Goal: Download file/media

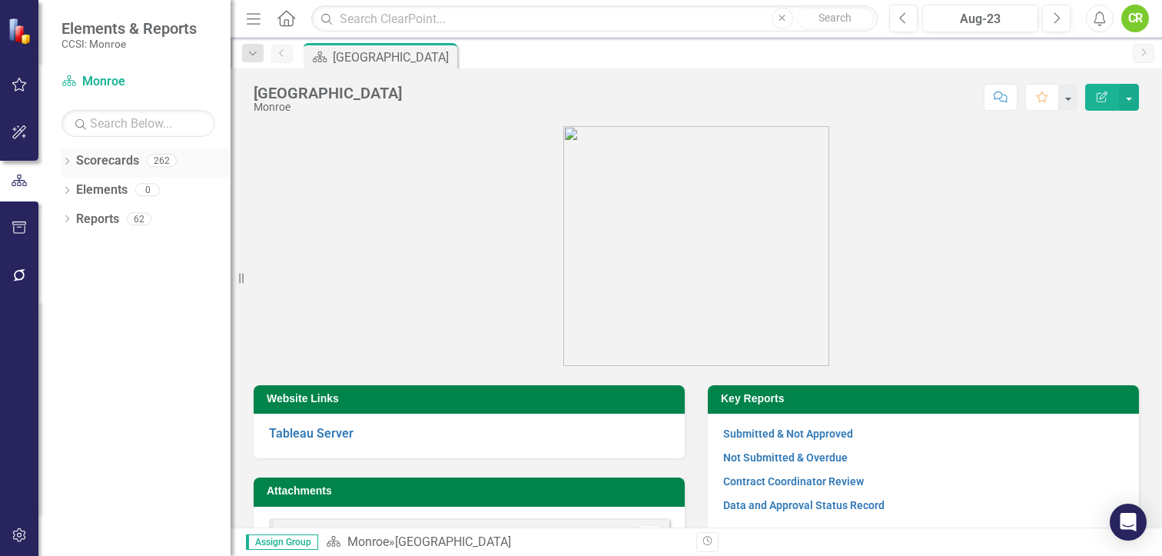
click at [116, 165] on link "Scorecards" at bounding box center [107, 161] width 63 height 18
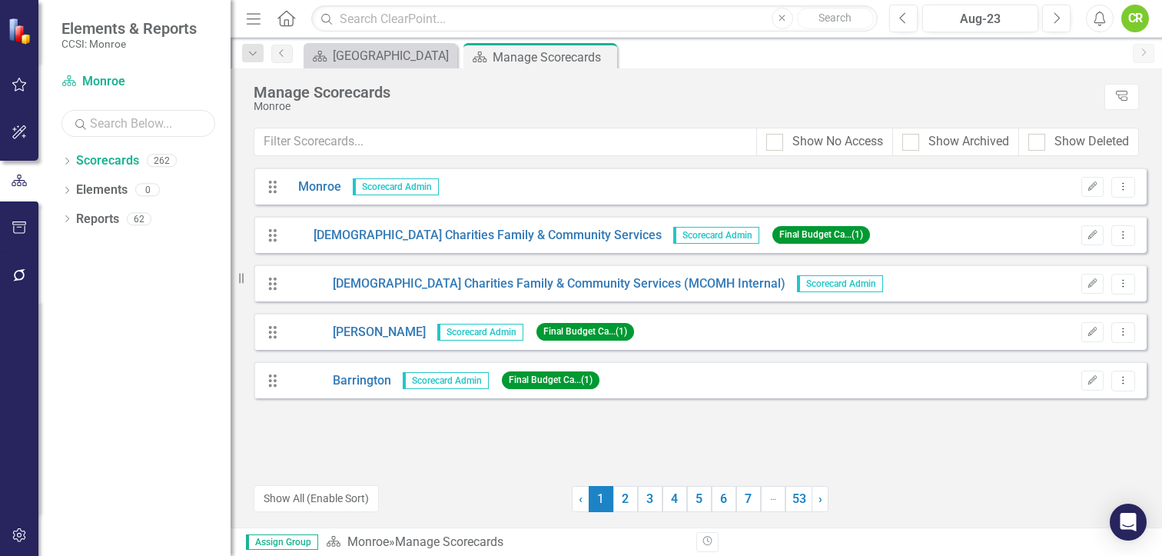
click at [108, 128] on input "text" at bounding box center [139, 123] width 154 height 27
type input "RIT"
click at [802, 501] on link "53" at bounding box center [799, 499] width 27 height 26
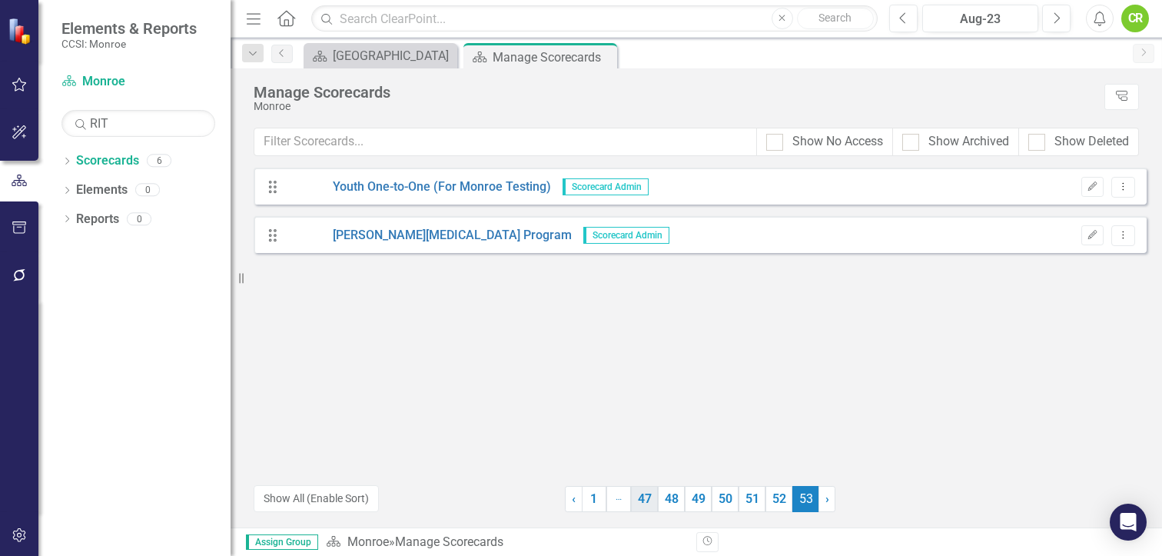
click at [649, 493] on link "47" at bounding box center [644, 499] width 27 height 26
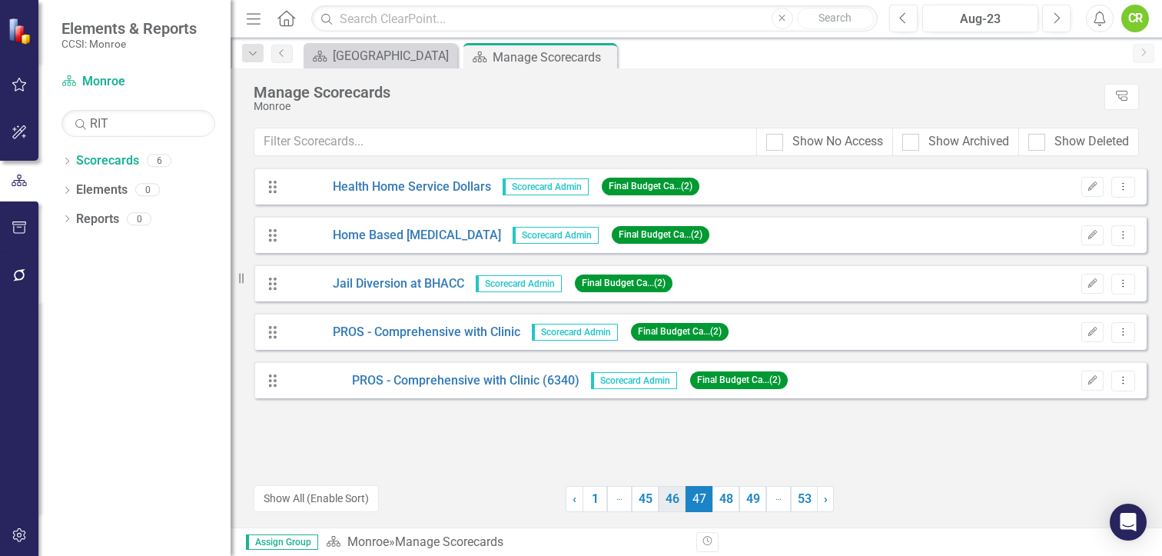
click at [674, 493] on link "46" at bounding box center [672, 499] width 27 height 26
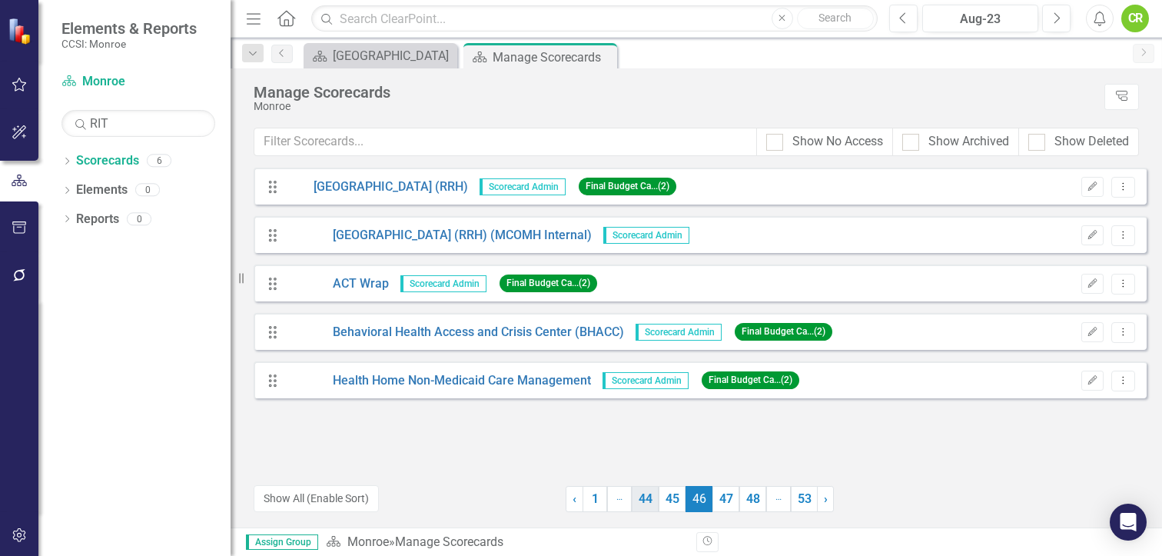
click at [655, 495] on link "44" at bounding box center [645, 499] width 27 height 26
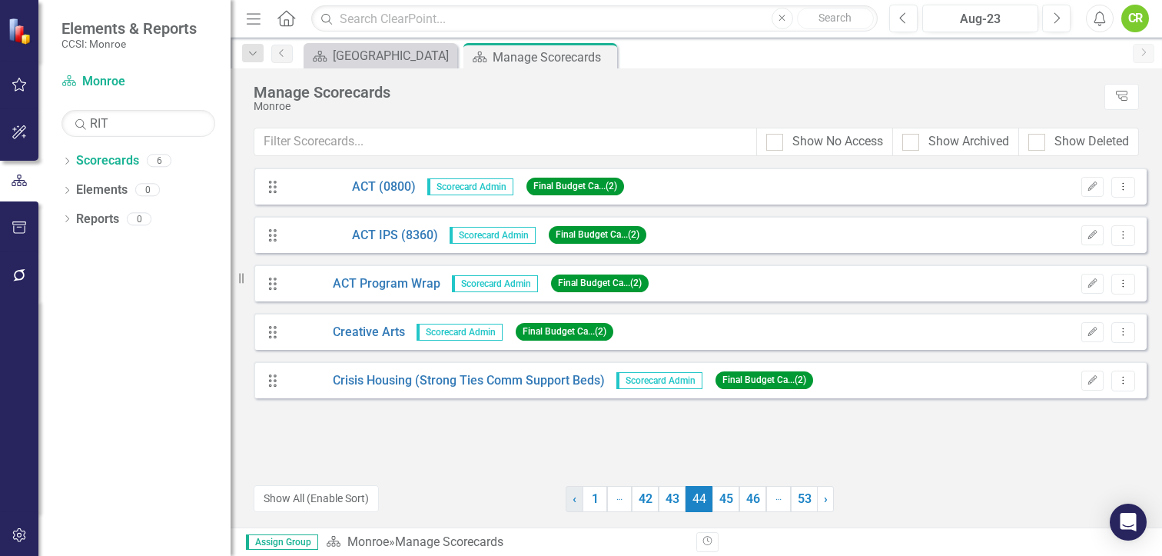
click at [570, 497] on link "‹ Previous" at bounding box center [575, 499] width 18 height 26
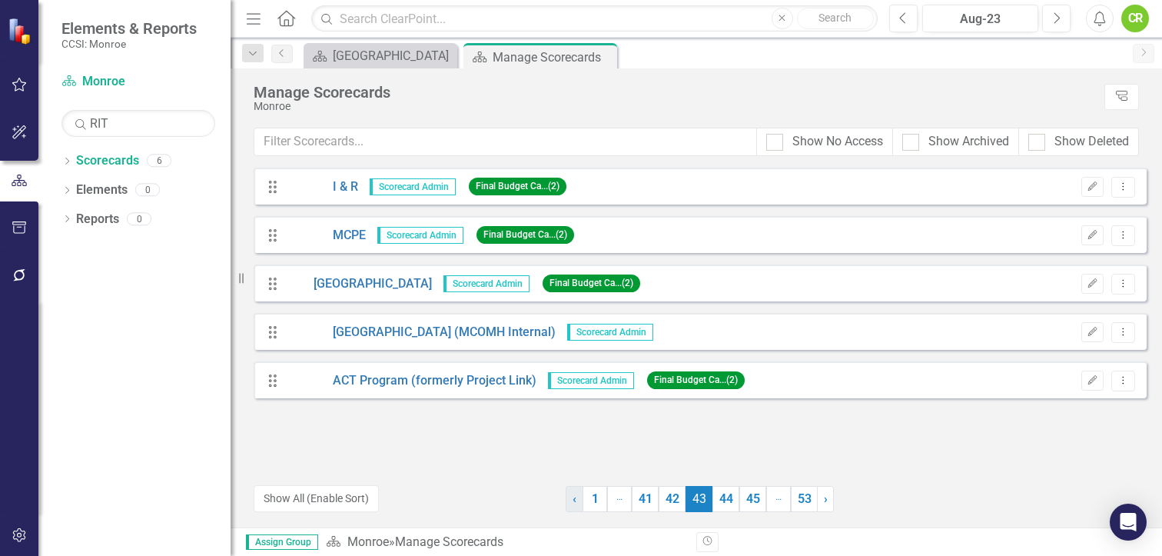
click at [574, 494] on span "‹" at bounding box center [575, 498] width 4 height 15
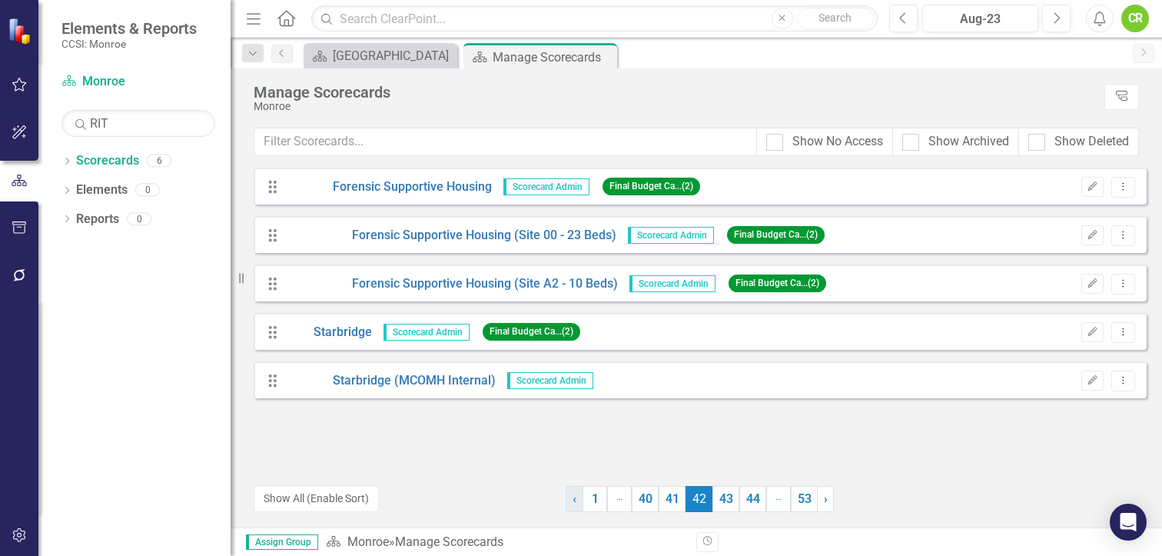
click at [574, 494] on span "‹" at bounding box center [575, 498] width 4 height 15
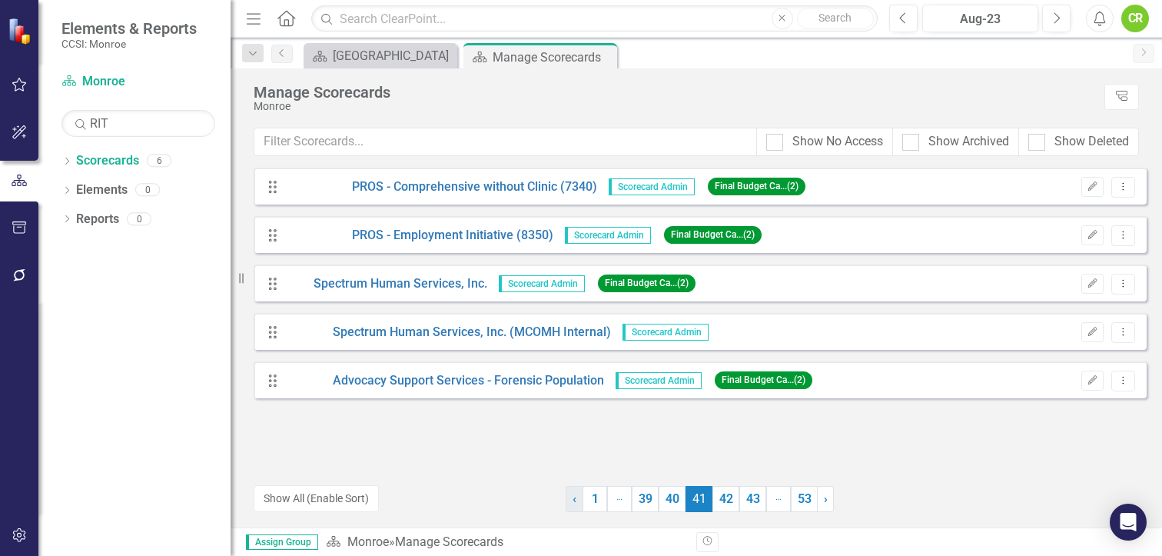
click at [574, 494] on span "‹" at bounding box center [575, 498] width 4 height 15
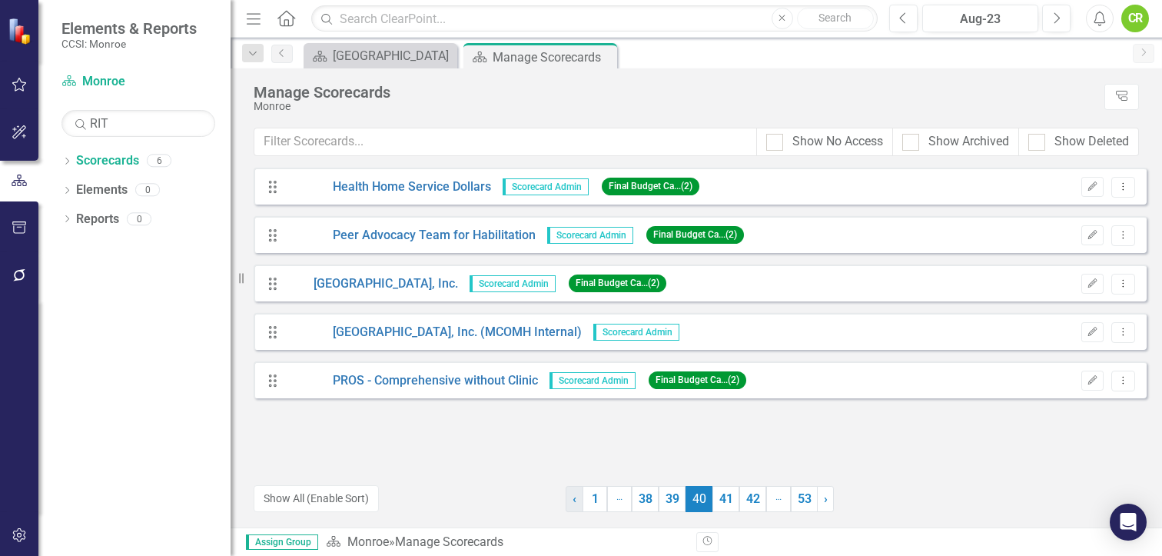
click at [574, 494] on span "‹" at bounding box center [575, 498] width 4 height 15
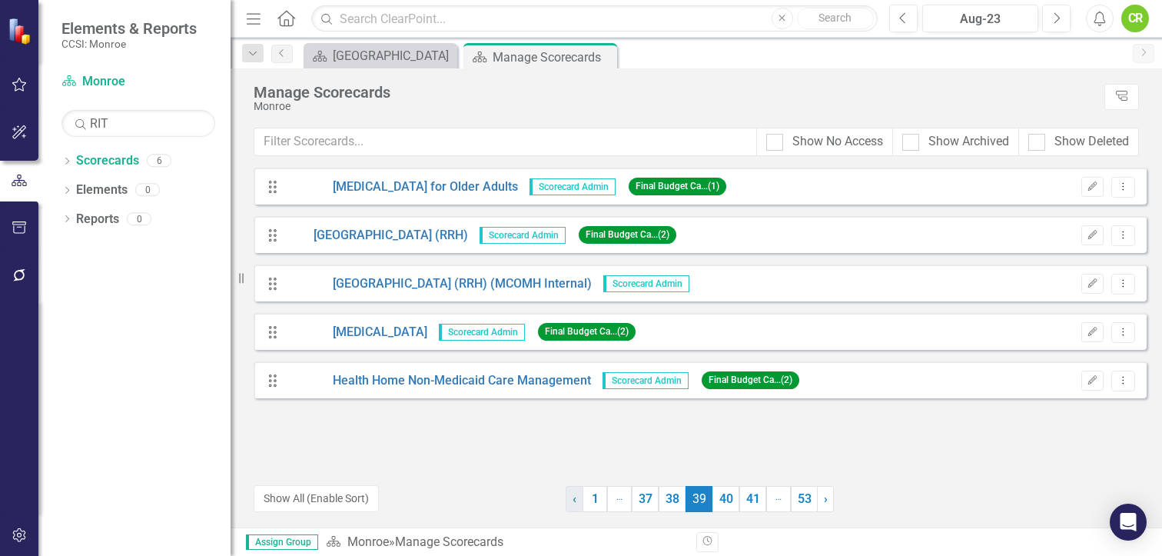
click at [574, 494] on span "‹" at bounding box center [575, 498] width 4 height 15
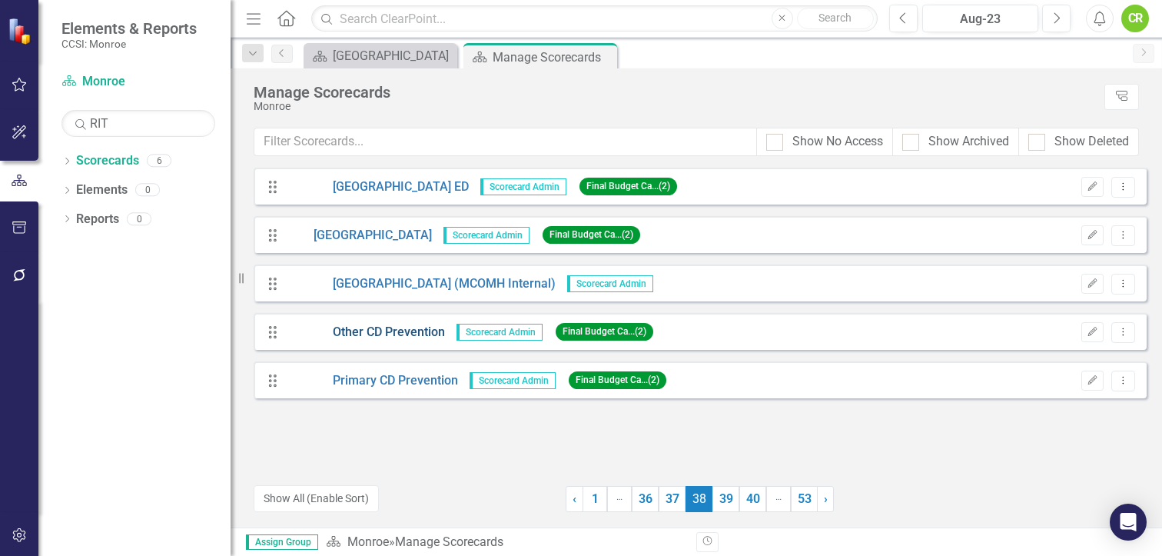
click at [407, 331] on link "Other CD Prevention" at bounding box center [366, 333] width 158 height 18
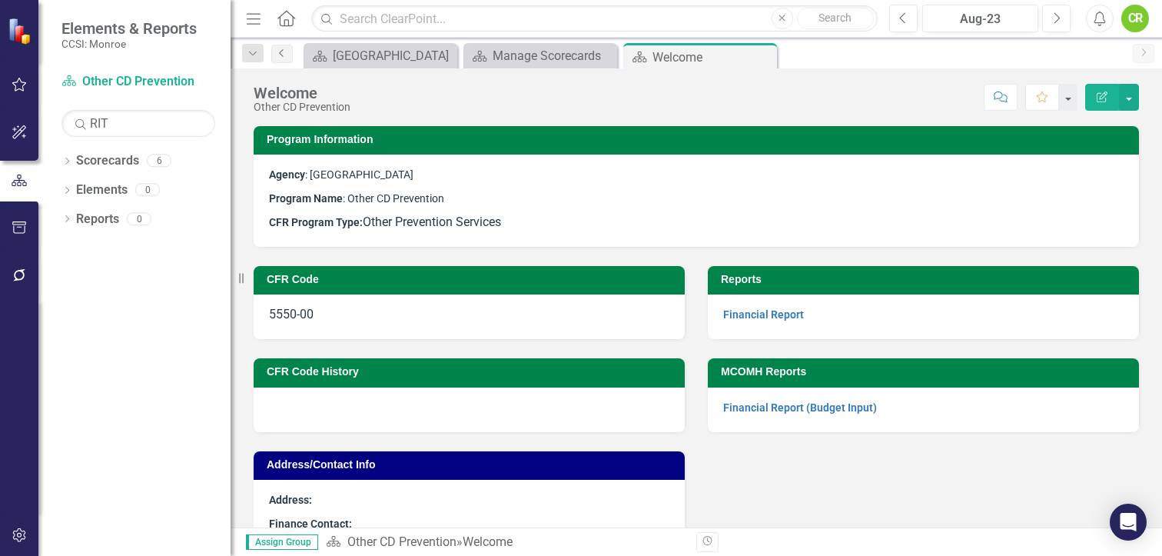
click at [286, 54] on icon "Previous" at bounding box center [282, 52] width 12 height 9
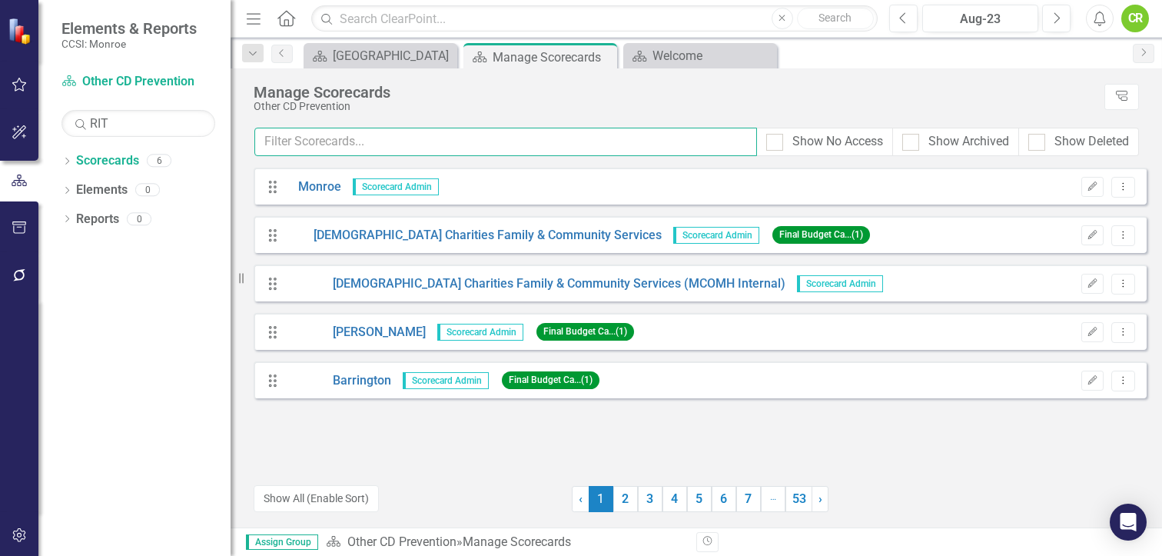
click at [292, 141] on input "text" at bounding box center [505, 142] width 503 height 28
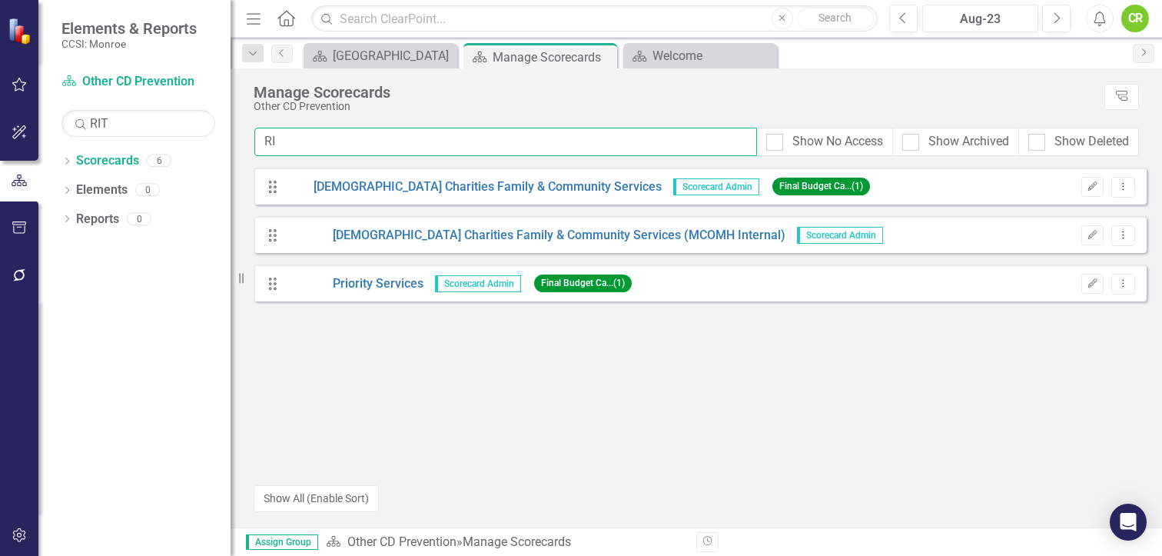
type input "R"
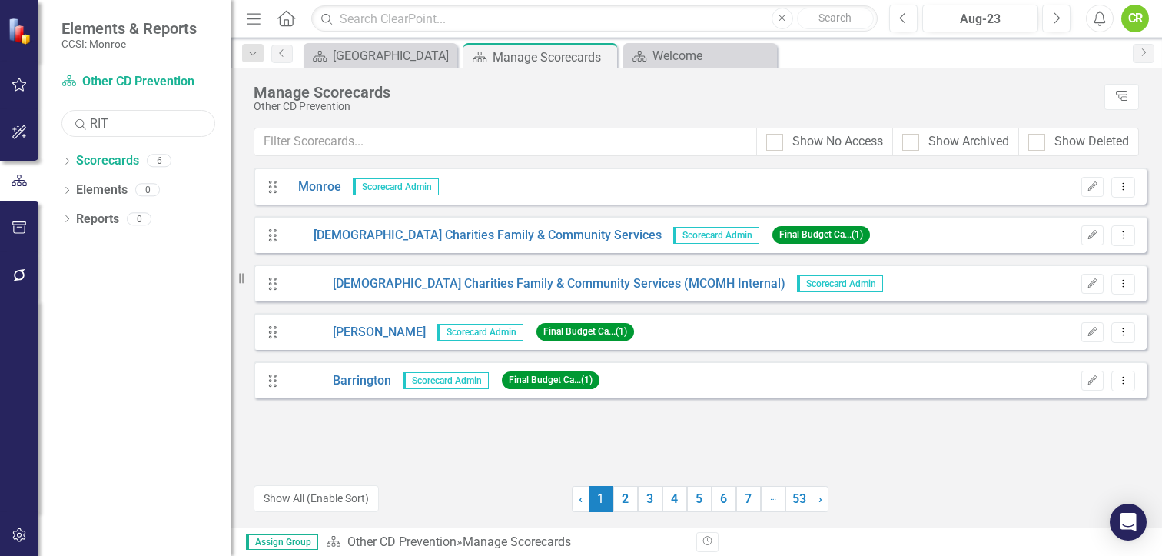
click at [124, 123] on input "RIT" at bounding box center [139, 123] width 154 height 27
type input "R"
click at [111, 162] on link "Scorecards" at bounding box center [107, 161] width 63 height 18
click at [803, 501] on link "53" at bounding box center [799, 499] width 27 height 26
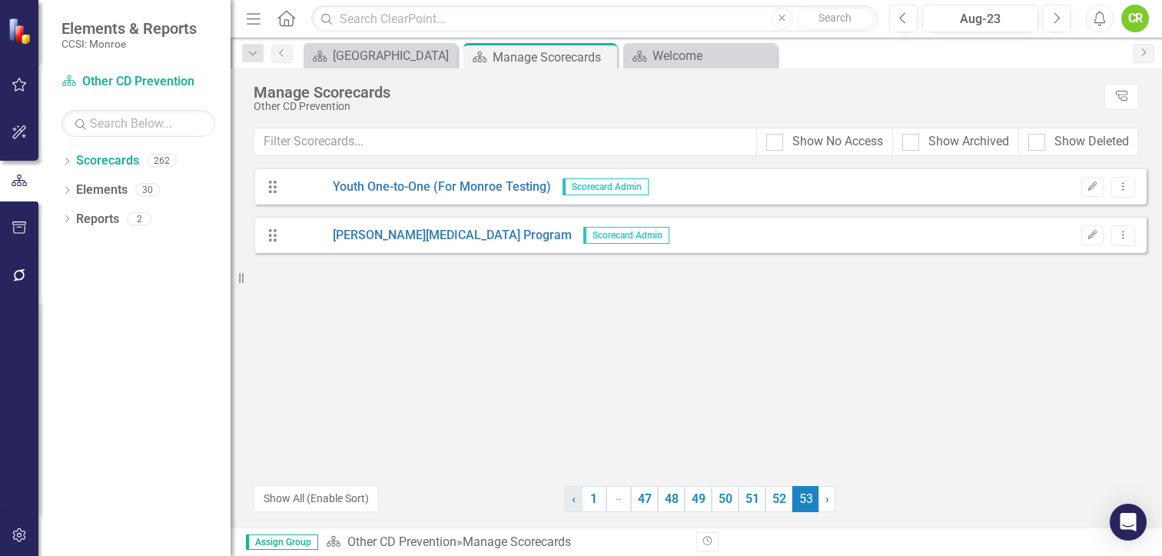
click at [577, 497] on link "‹ Previous" at bounding box center [574, 499] width 18 height 26
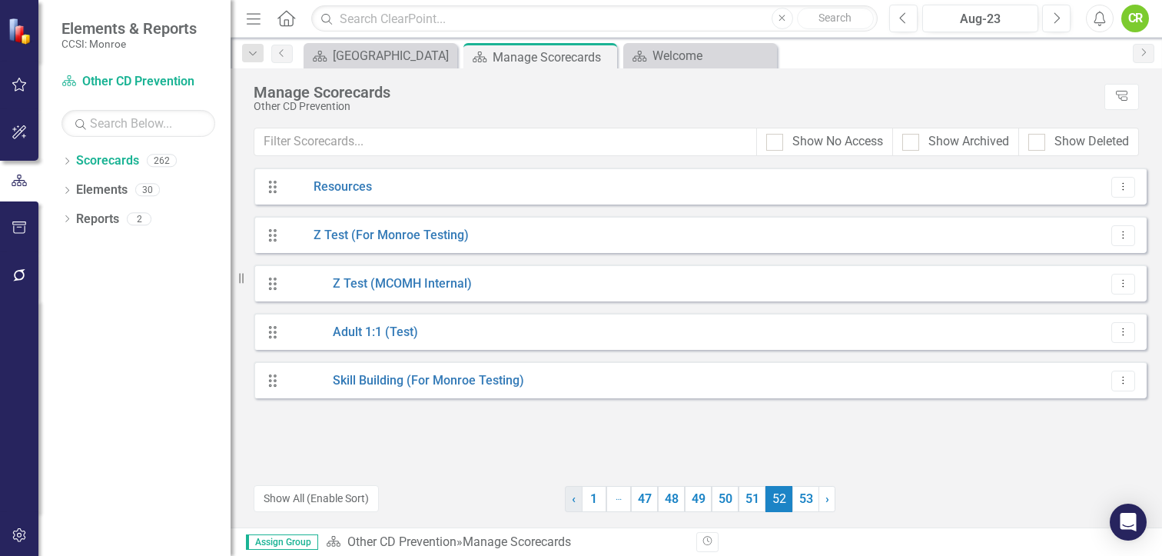
click at [577, 497] on link "‹ Previous" at bounding box center [574, 499] width 18 height 26
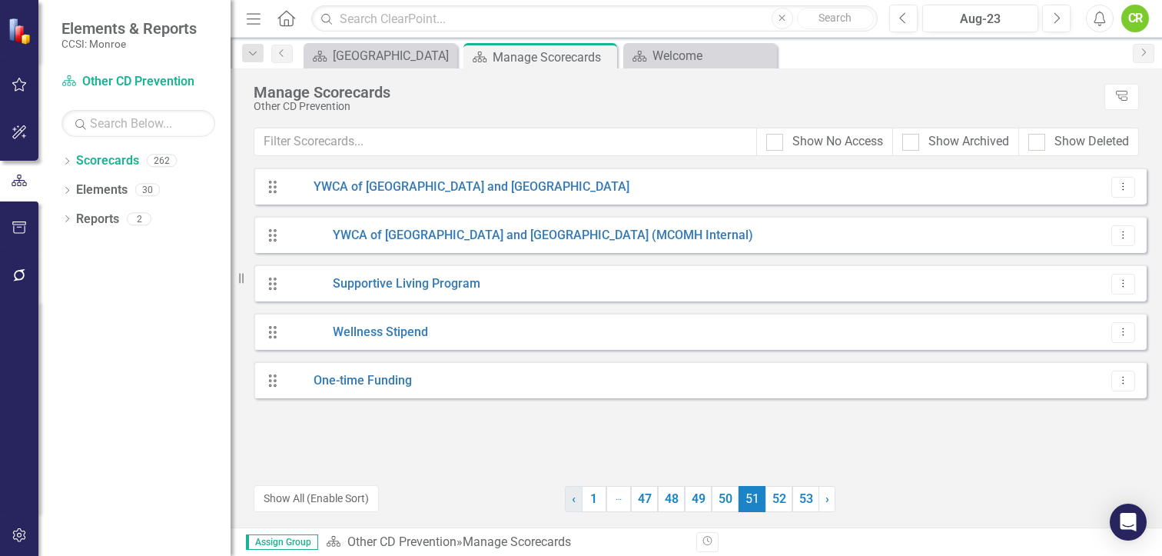
click at [577, 497] on link "‹ Previous" at bounding box center [574, 499] width 18 height 26
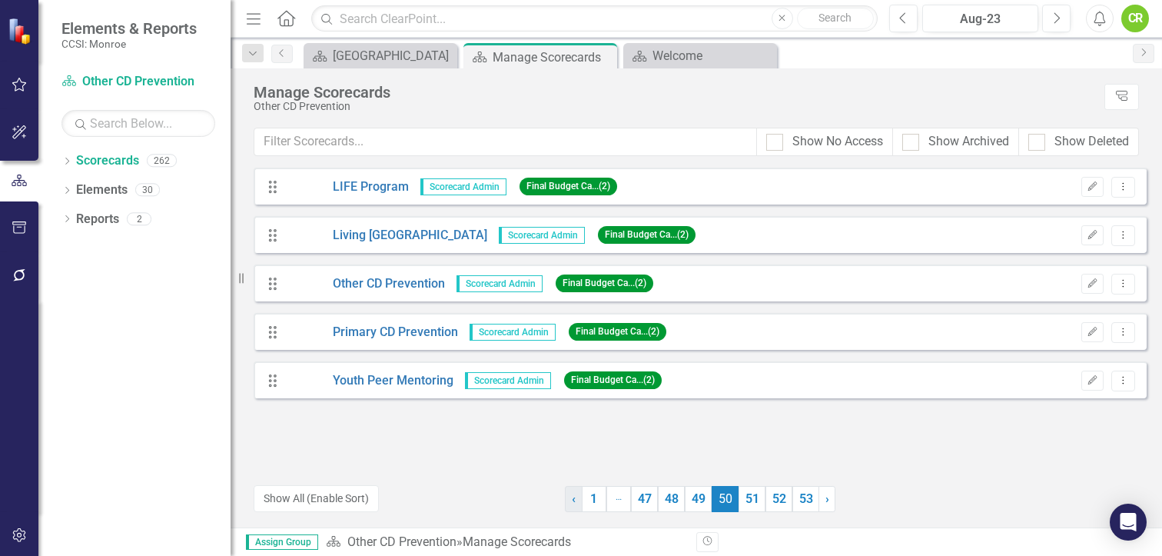
click at [577, 497] on link "‹ Previous" at bounding box center [574, 499] width 18 height 26
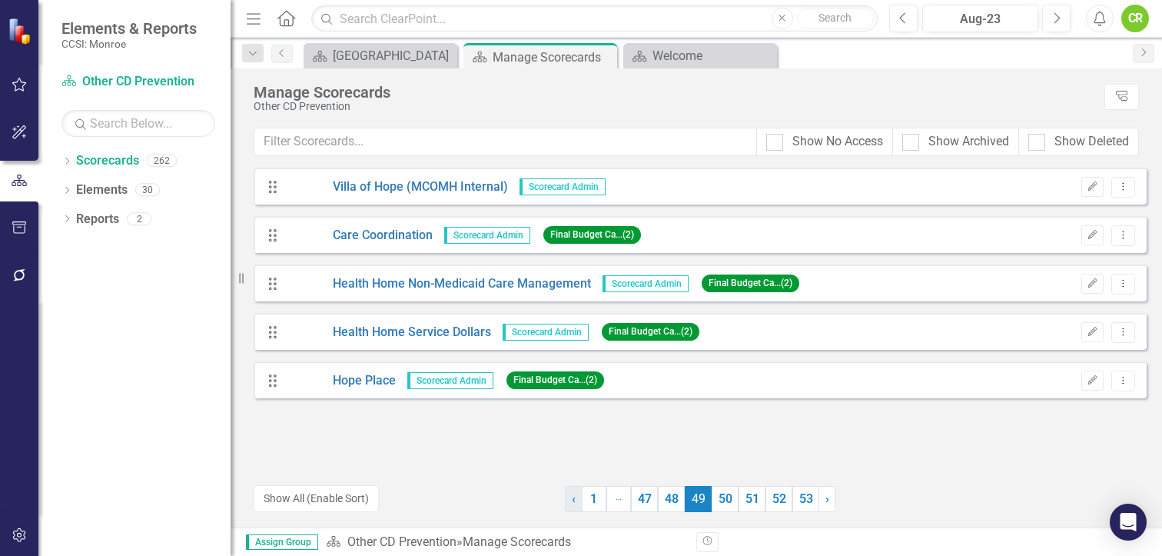
click at [577, 497] on link "‹ Previous" at bounding box center [574, 499] width 18 height 26
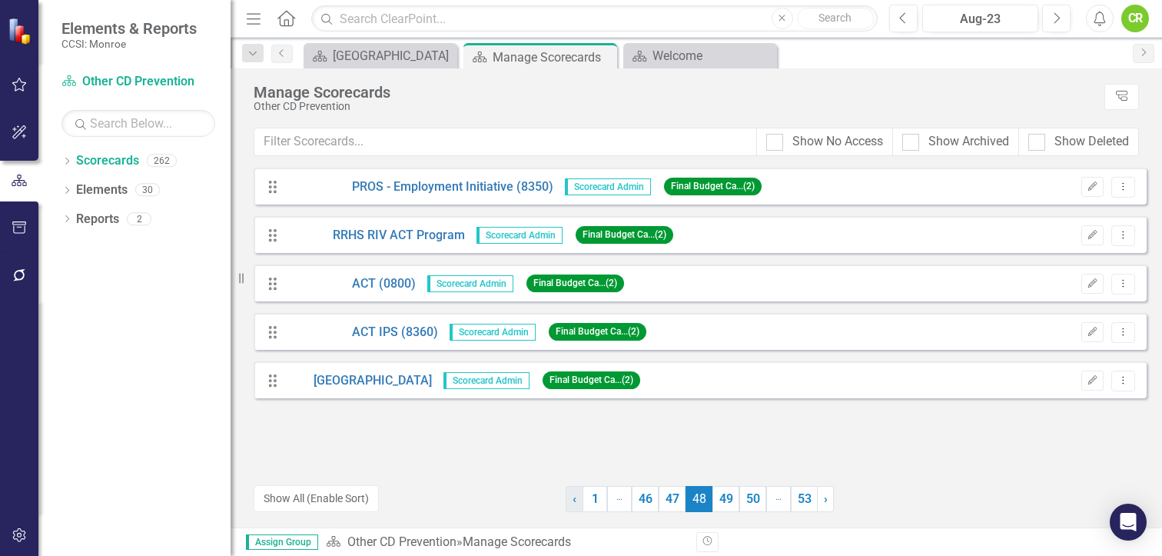
click at [577, 497] on span "‹" at bounding box center [575, 498] width 4 height 15
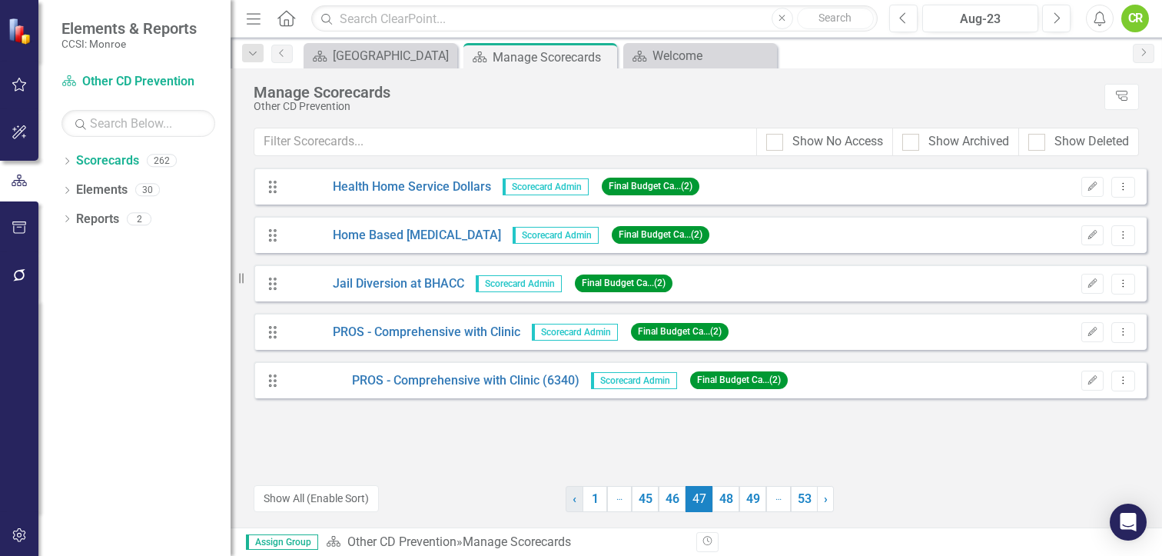
click at [577, 497] on span "‹" at bounding box center [575, 498] width 4 height 15
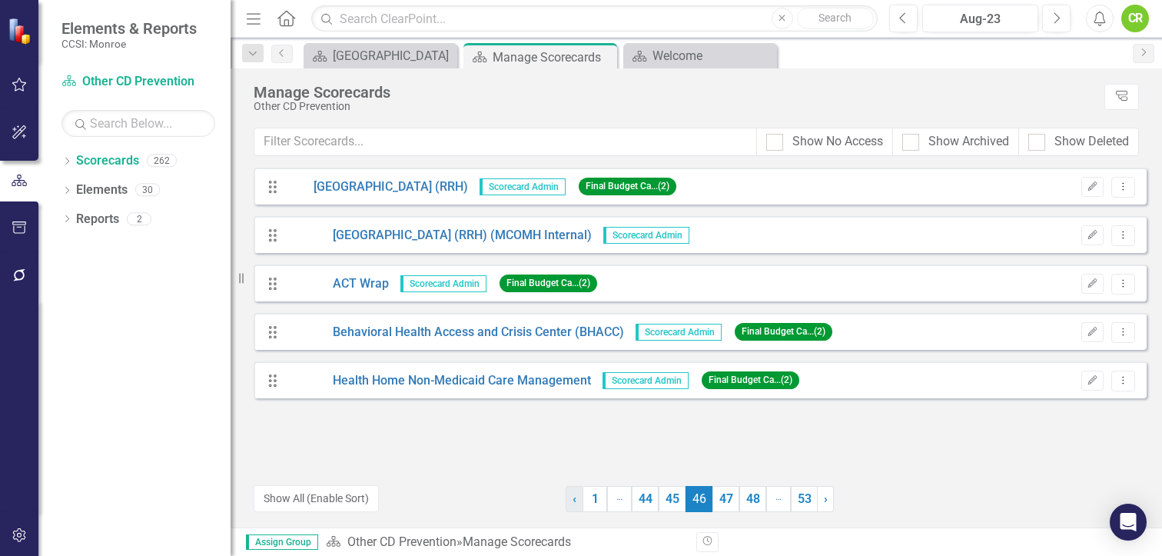
click at [577, 497] on span "‹" at bounding box center [575, 498] width 4 height 15
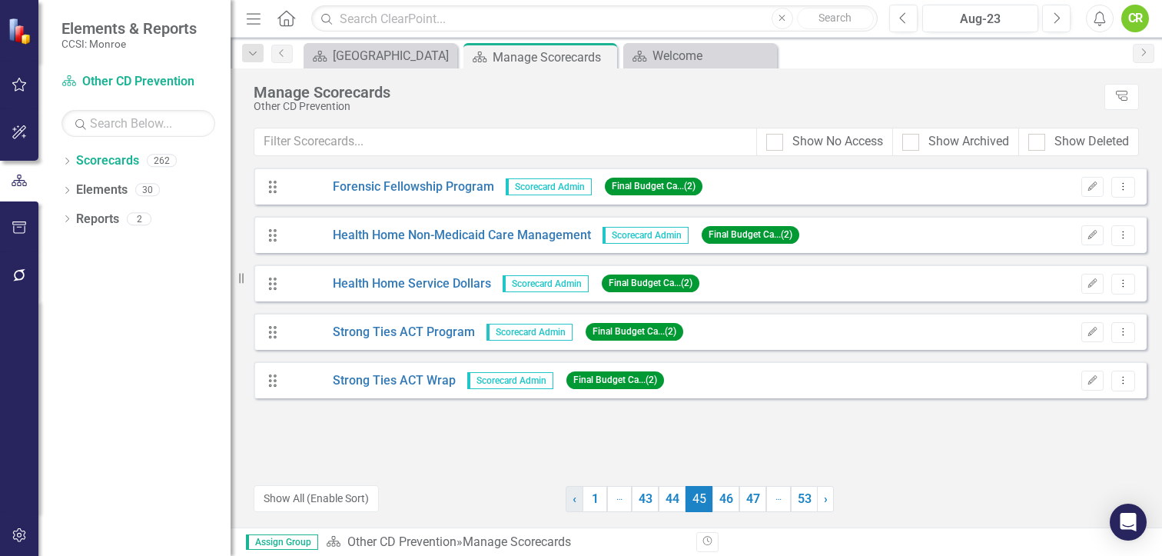
click at [577, 497] on span "‹" at bounding box center [575, 498] width 4 height 15
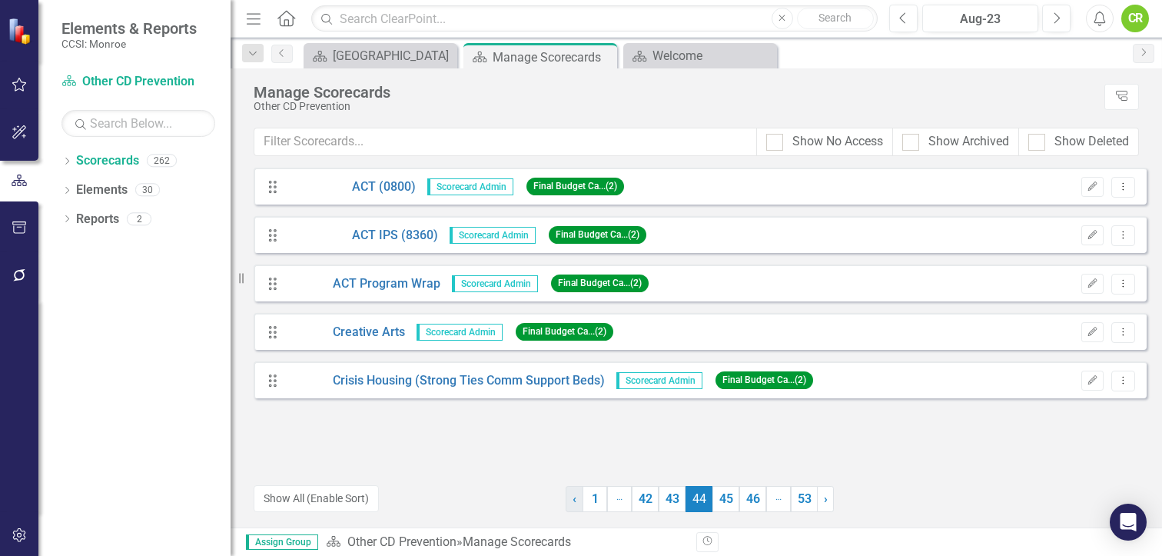
click at [577, 497] on span "‹" at bounding box center [575, 498] width 4 height 15
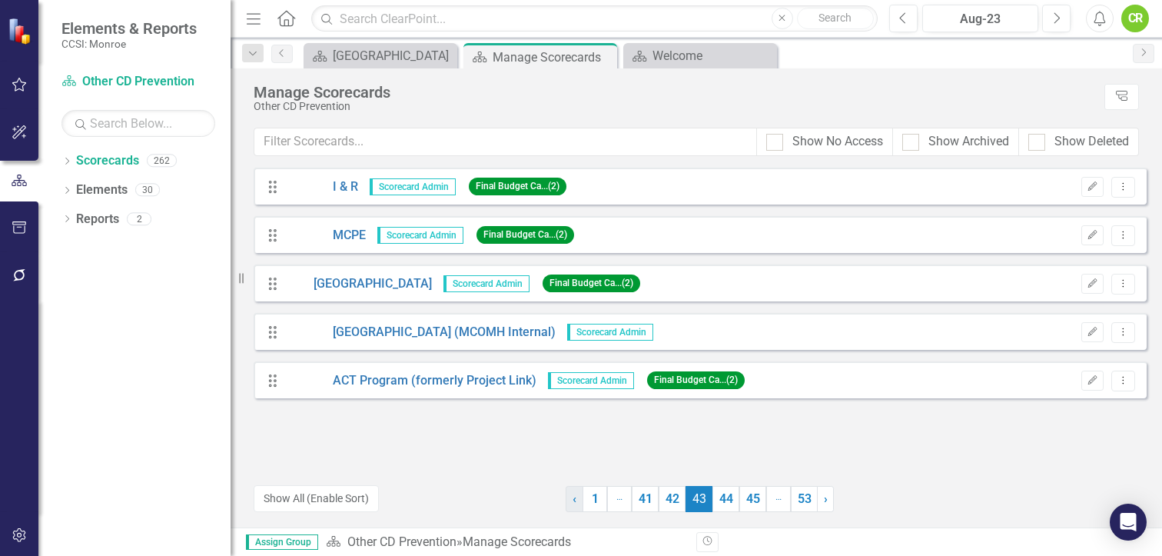
click at [577, 497] on span "‹" at bounding box center [575, 498] width 4 height 15
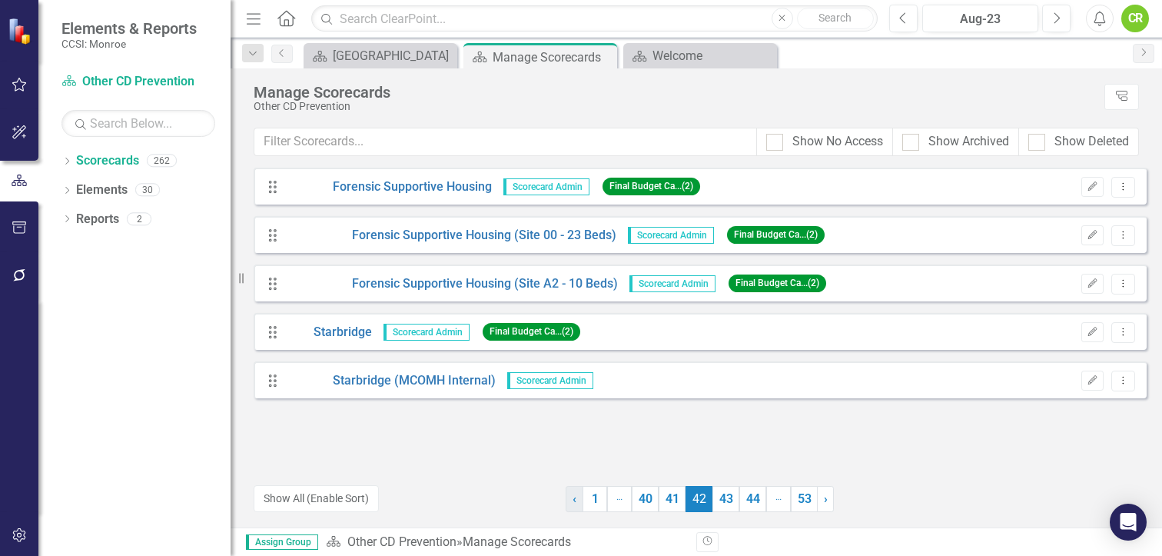
click at [577, 497] on span "‹" at bounding box center [575, 498] width 4 height 15
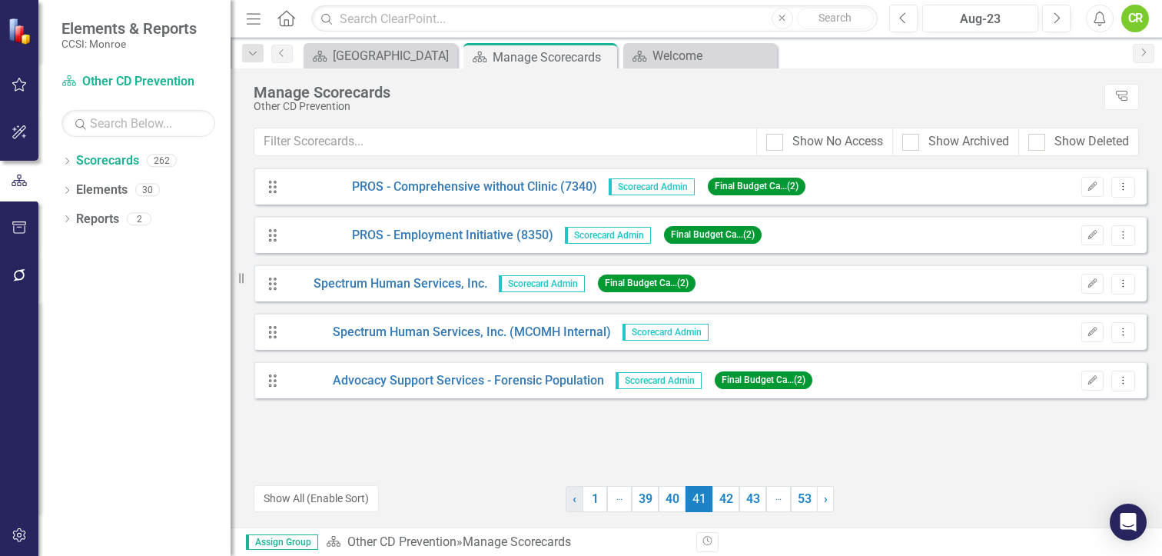
click at [577, 497] on span "‹" at bounding box center [575, 498] width 4 height 15
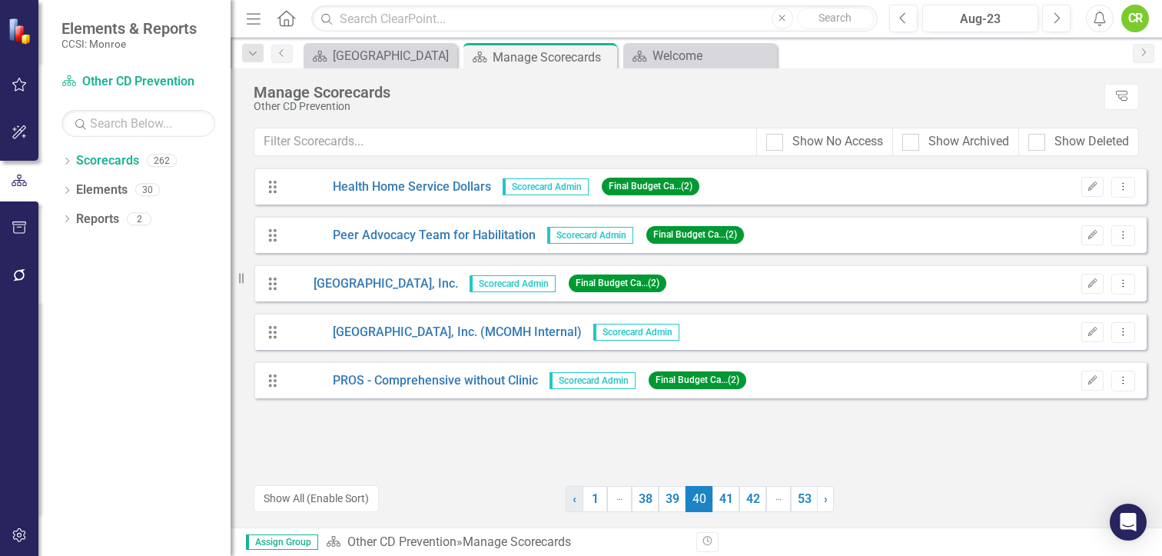
click at [577, 497] on span "‹" at bounding box center [575, 498] width 4 height 15
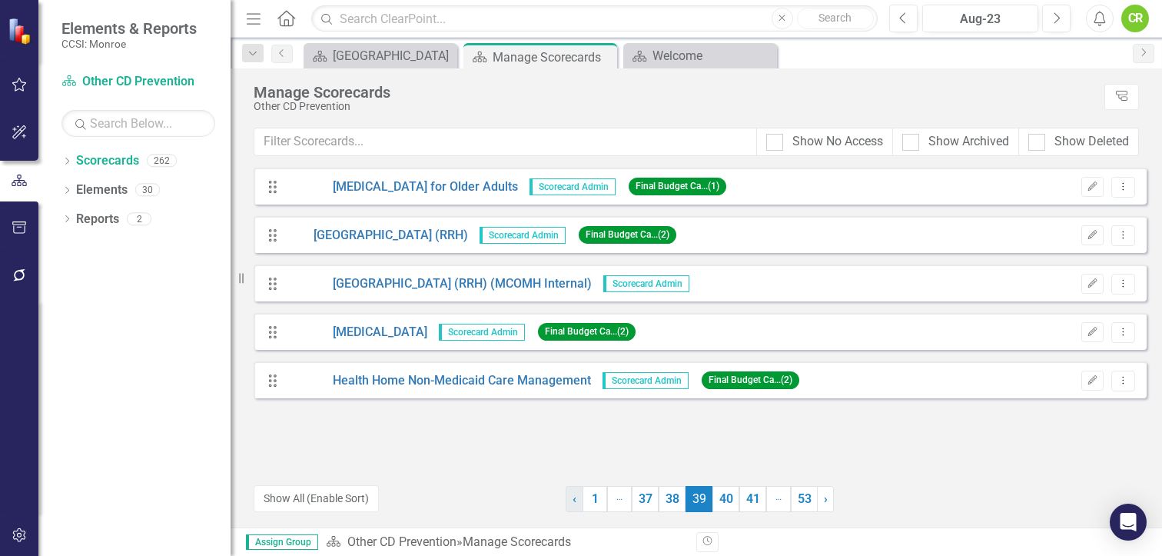
click at [577, 497] on span "‹" at bounding box center [575, 498] width 4 height 15
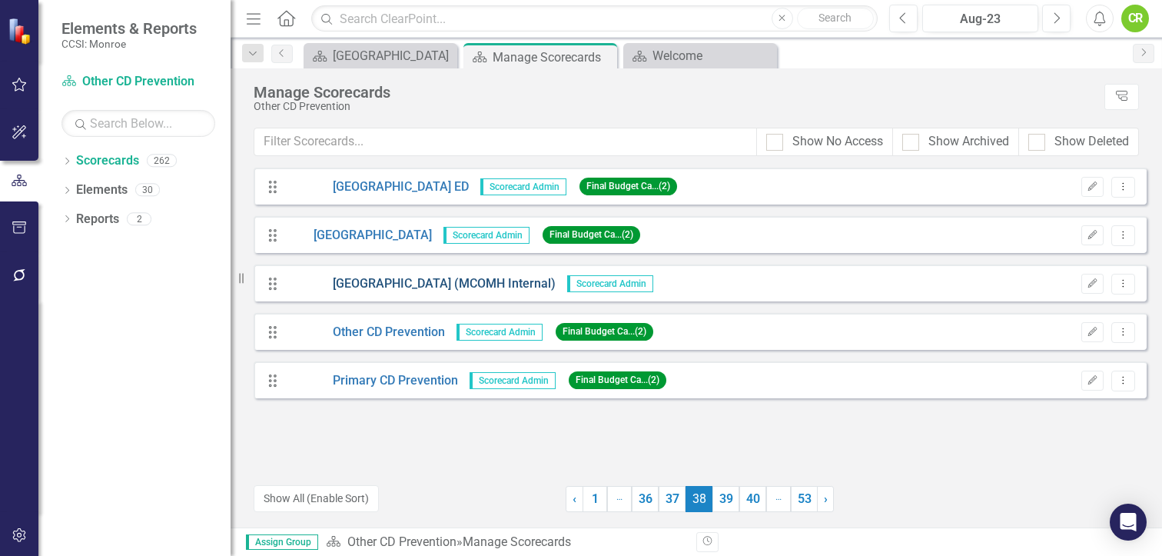
click at [437, 284] on link "[GEOGRAPHIC_DATA] (MCOMH Internal)" at bounding box center [421, 284] width 269 height 18
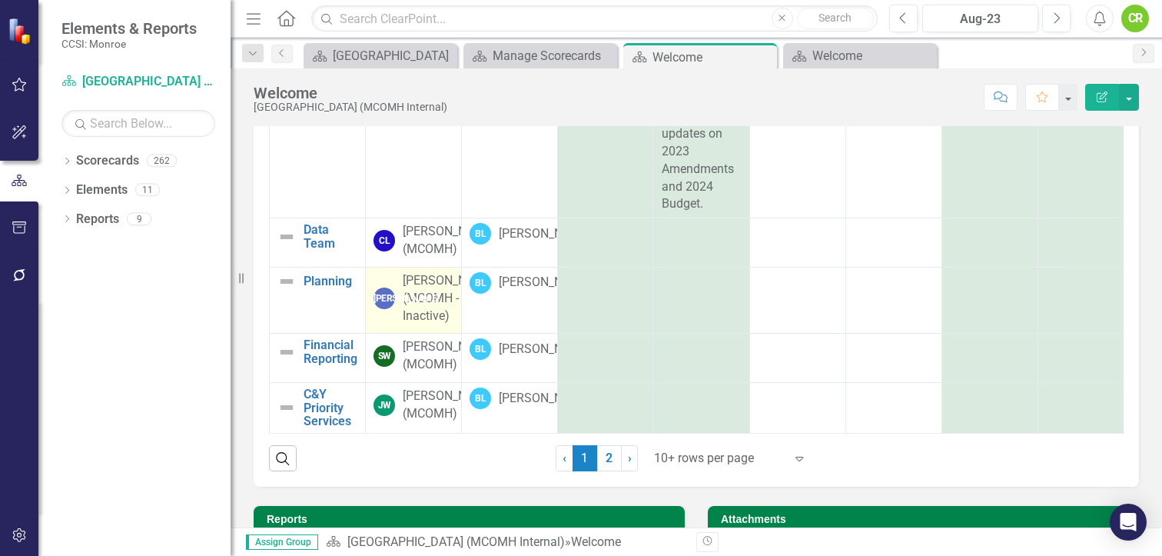
scroll to position [308, 0]
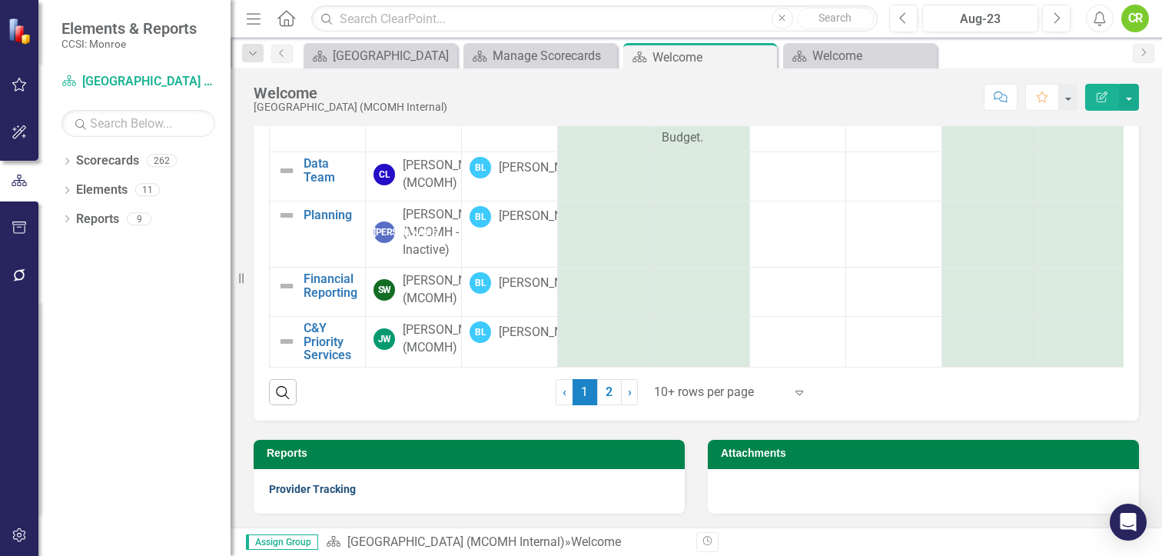
click at [312, 485] on link "Provider Tracking" at bounding box center [312, 489] width 87 height 12
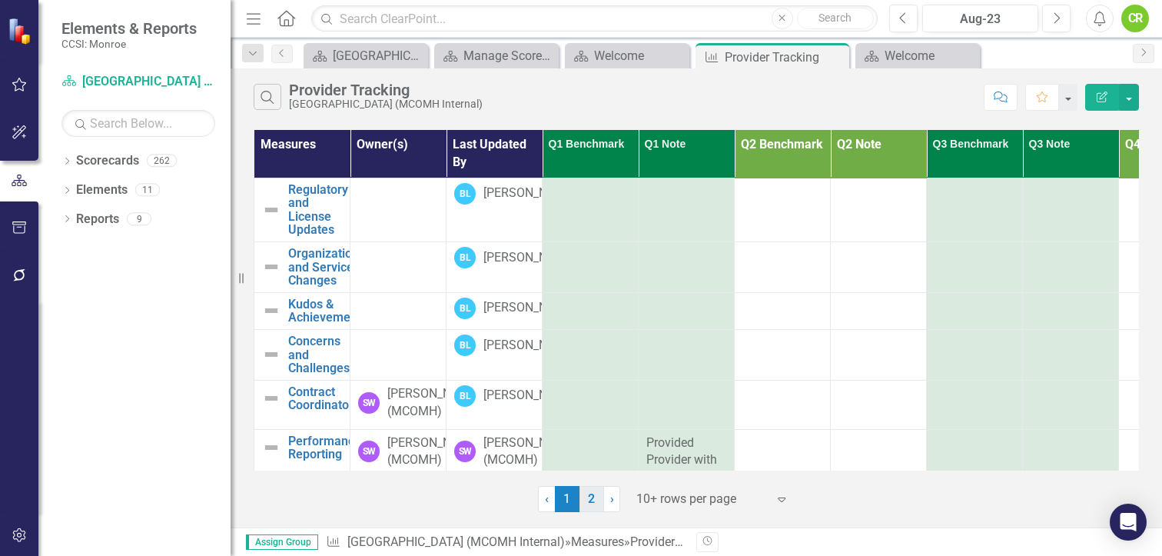
click at [590, 500] on link "2" at bounding box center [592, 499] width 25 height 26
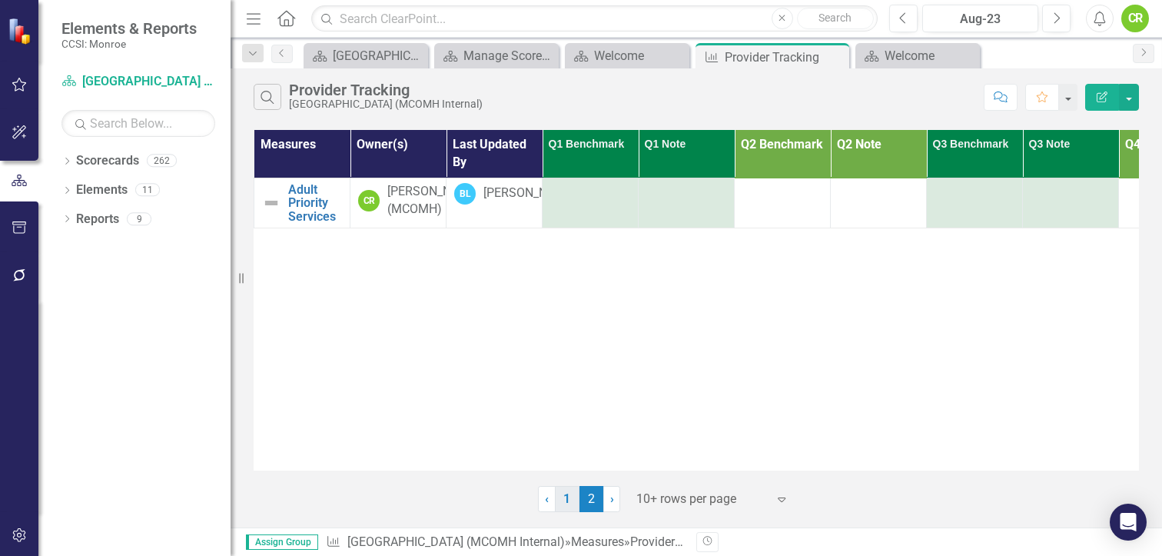
click at [566, 498] on link "1" at bounding box center [567, 499] width 25 height 26
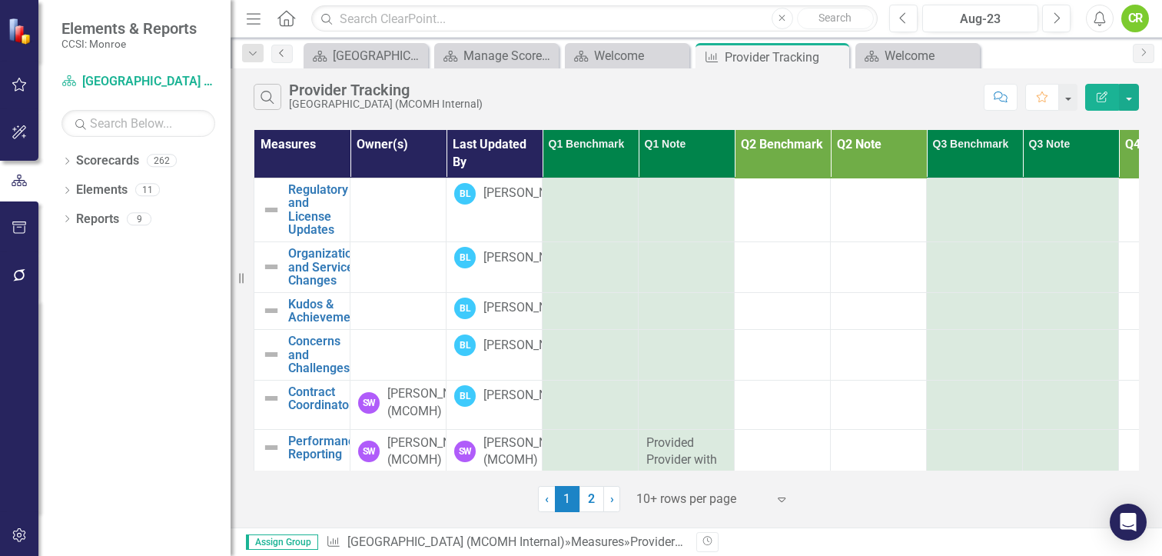
click at [278, 52] on icon "Previous" at bounding box center [282, 52] width 12 height 9
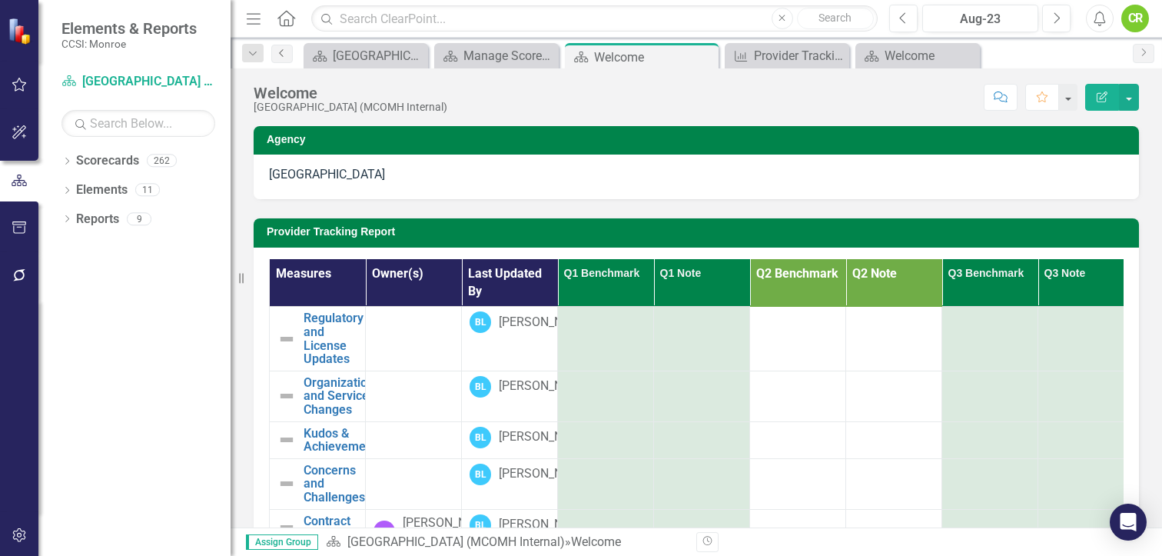
click at [281, 52] on icon "Previous" at bounding box center [282, 52] width 12 height 9
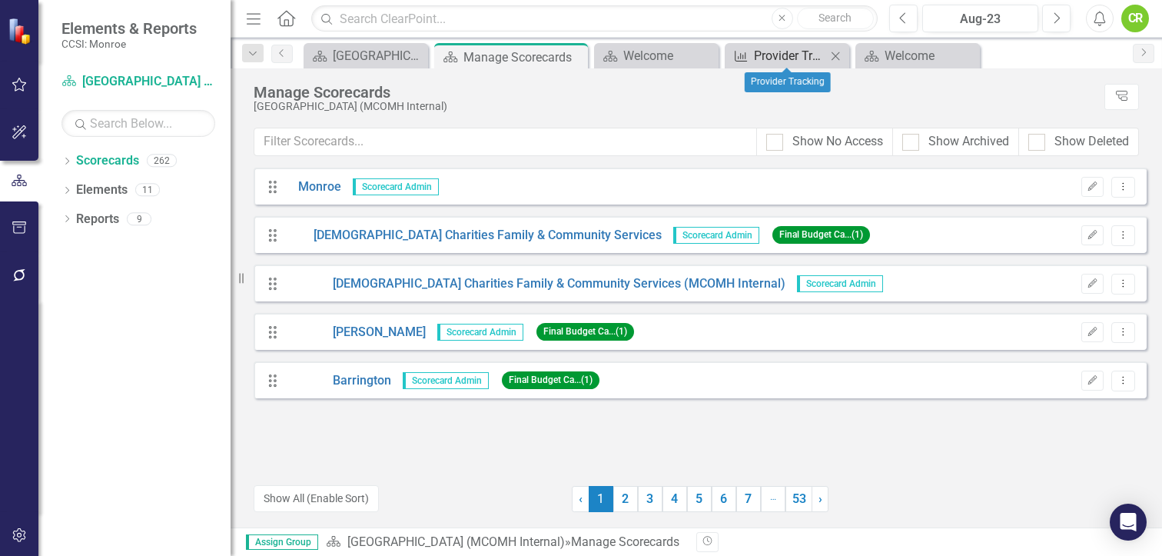
click at [773, 55] on div "Provider Tracking" at bounding box center [790, 55] width 72 height 19
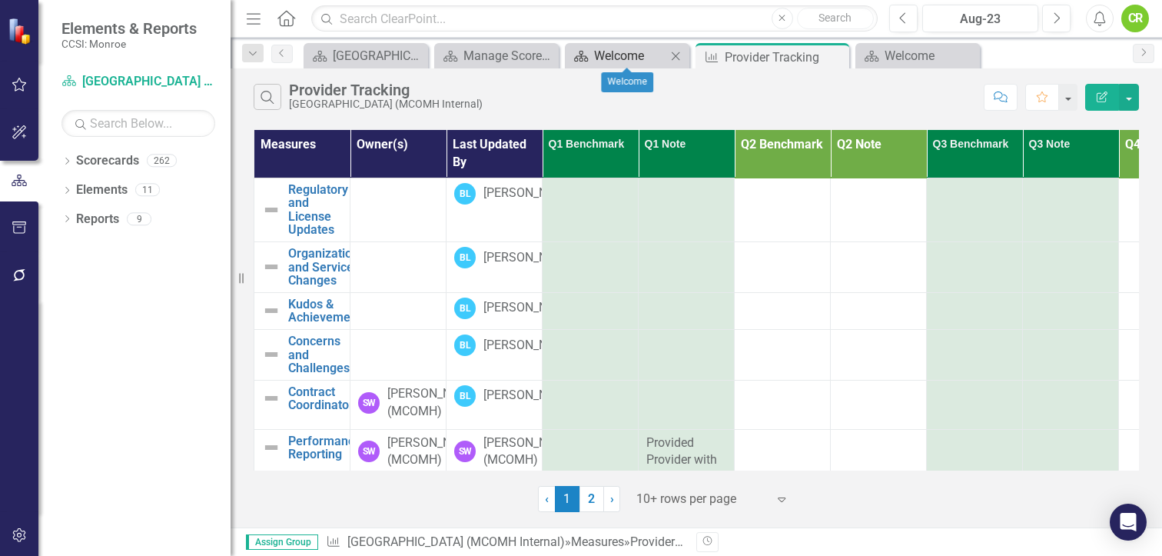
click at [599, 55] on div "Welcome" at bounding box center [630, 55] width 72 height 19
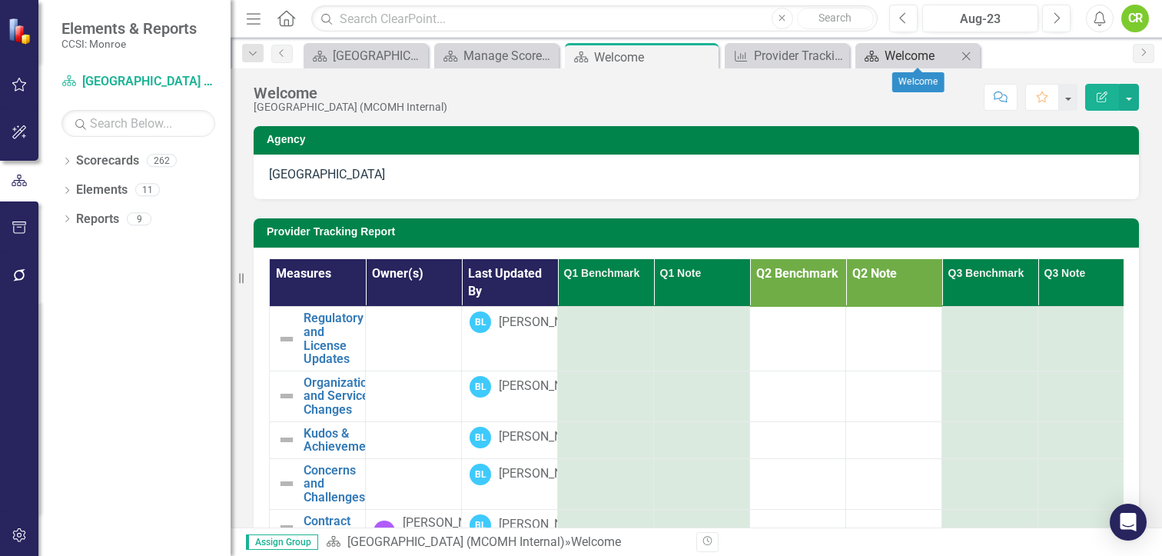
click at [907, 58] on div "Welcome" at bounding box center [921, 55] width 72 height 19
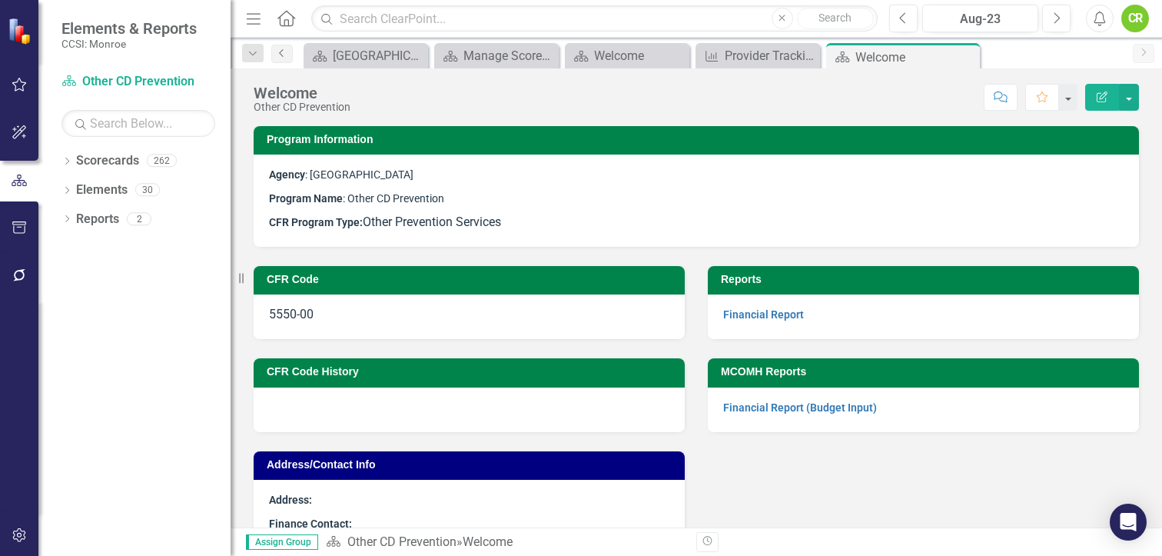
click at [284, 49] on icon "Previous" at bounding box center [282, 52] width 12 height 9
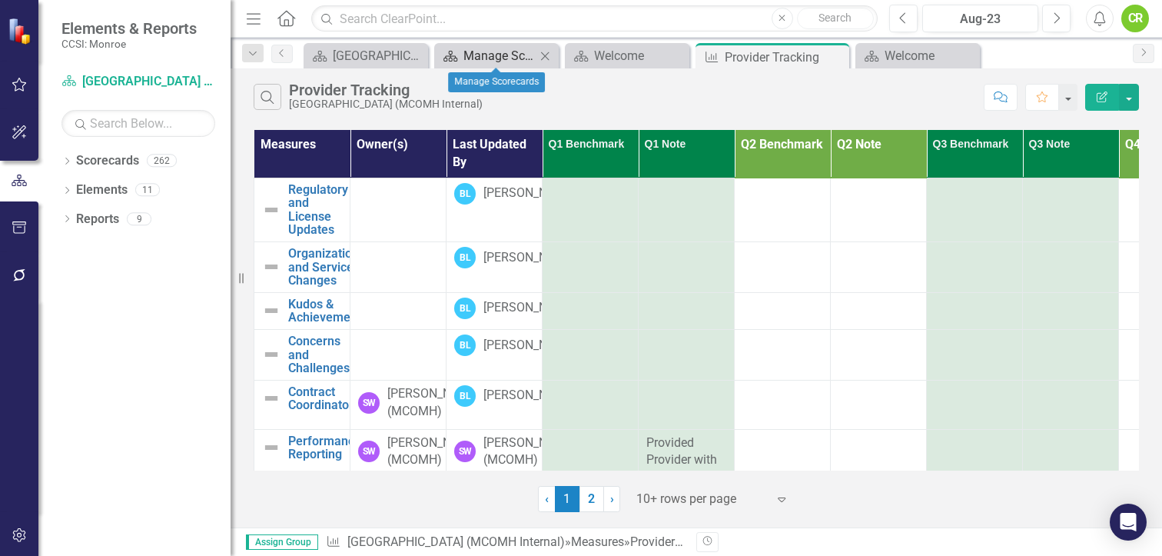
click at [491, 58] on div "Manage Scorecards" at bounding box center [500, 55] width 72 height 19
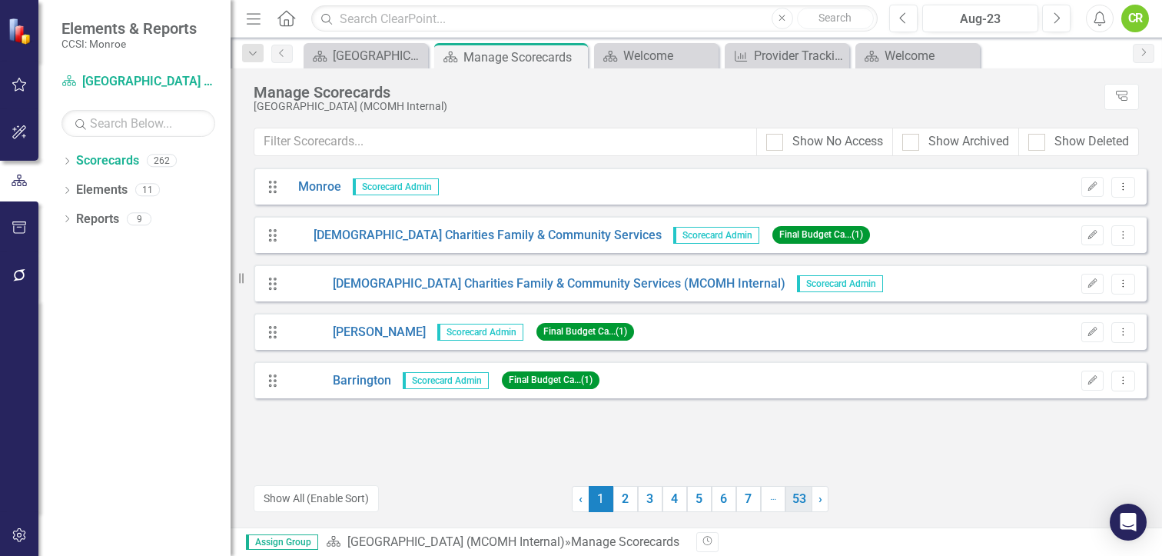
click at [799, 487] on link "53" at bounding box center [799, 499] width 27 height 26
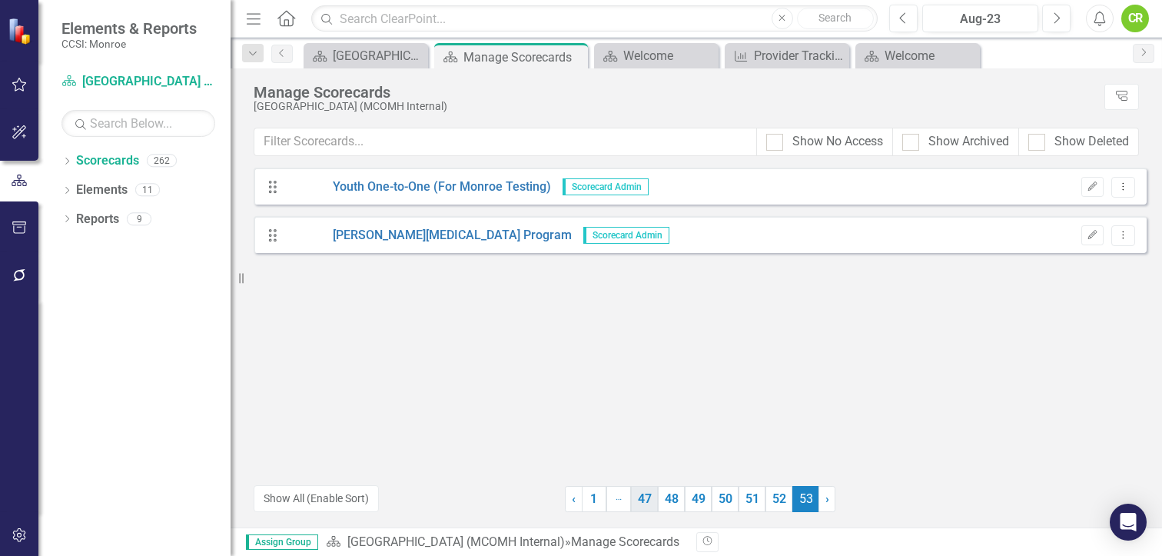
click at [644, 492] on link "47" at bounding box center [644, 499] width 27 height 26
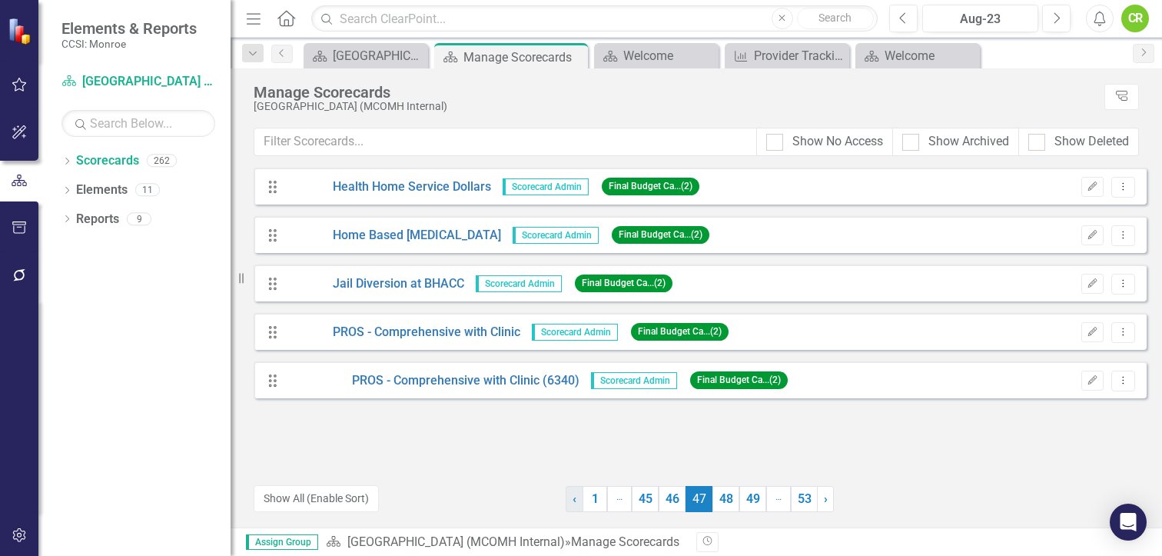
click at [571, 498] on link "‹ Previous" at bounding box center [575, 499] width 18 height 26
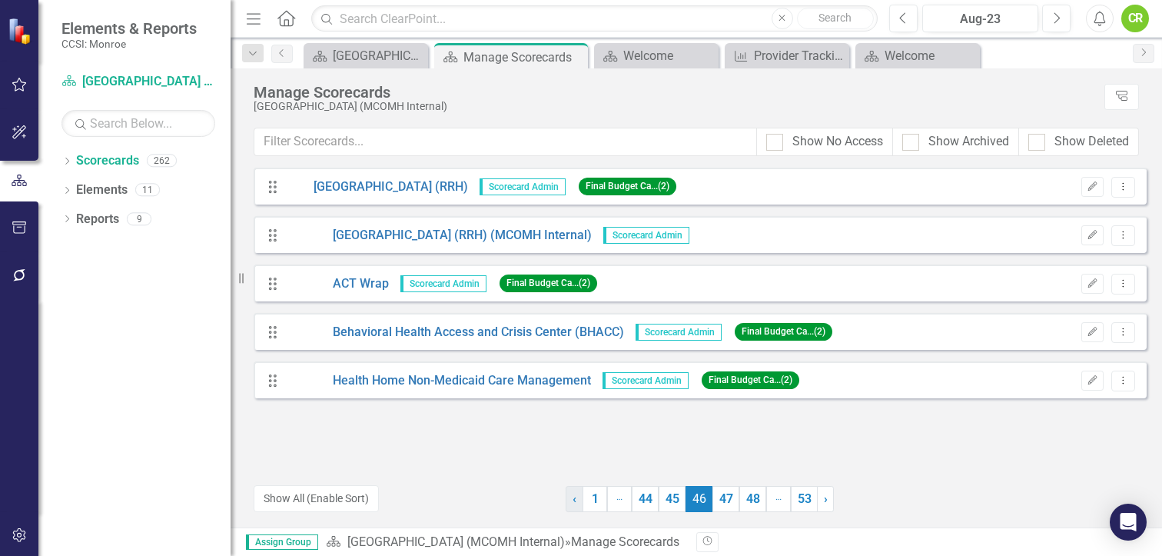
click at [574, 497] on span "‹" at bounding box center [575, 498] width 4 height 15
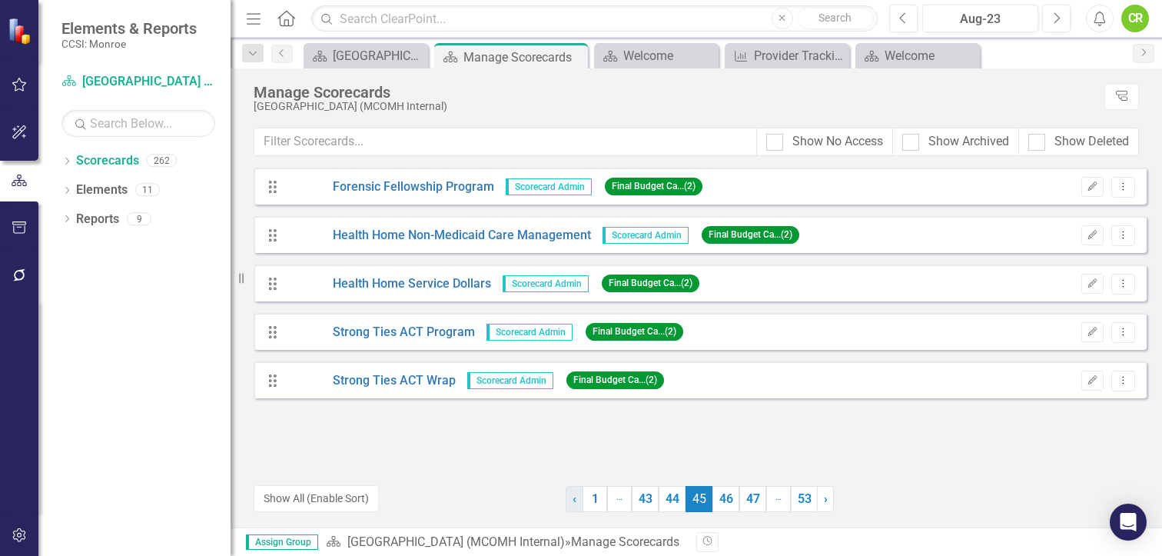
click at [574, 497] on span "‹" at bounding box center [575, 498] width 4 height 15
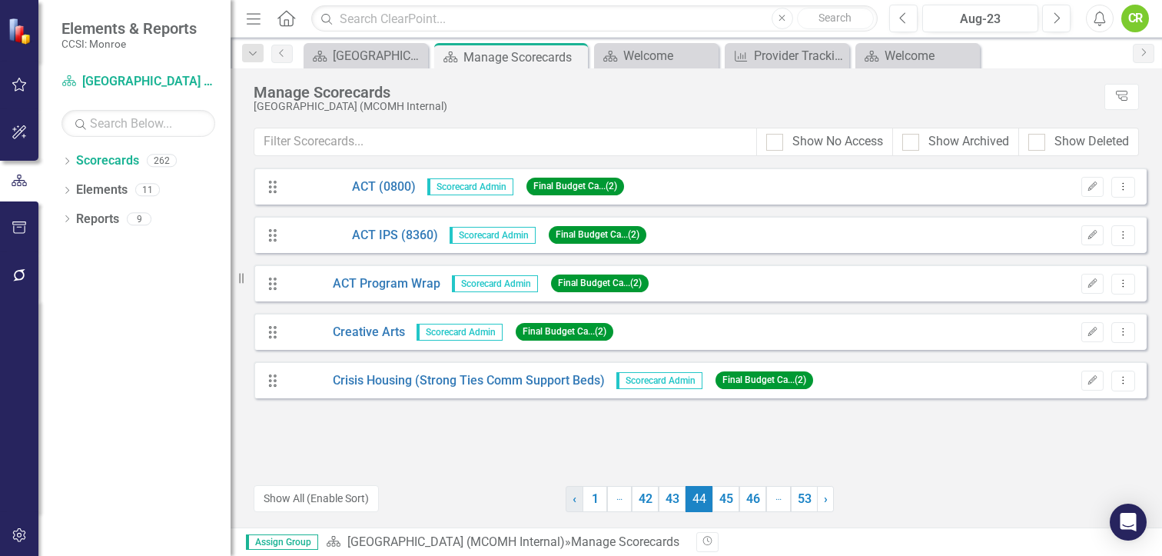
click at [574, 497] on span "‹" at bounding box center [575, 498] width 4 height 15
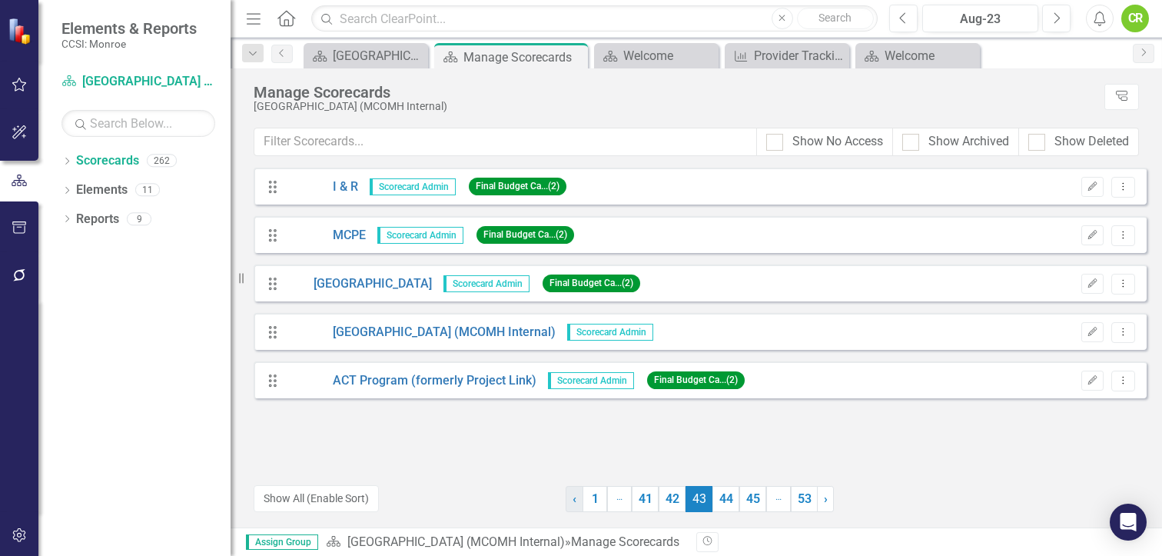
click at [574, 497] on span "‹" at bounding box center [575, 498] width 4 height 15
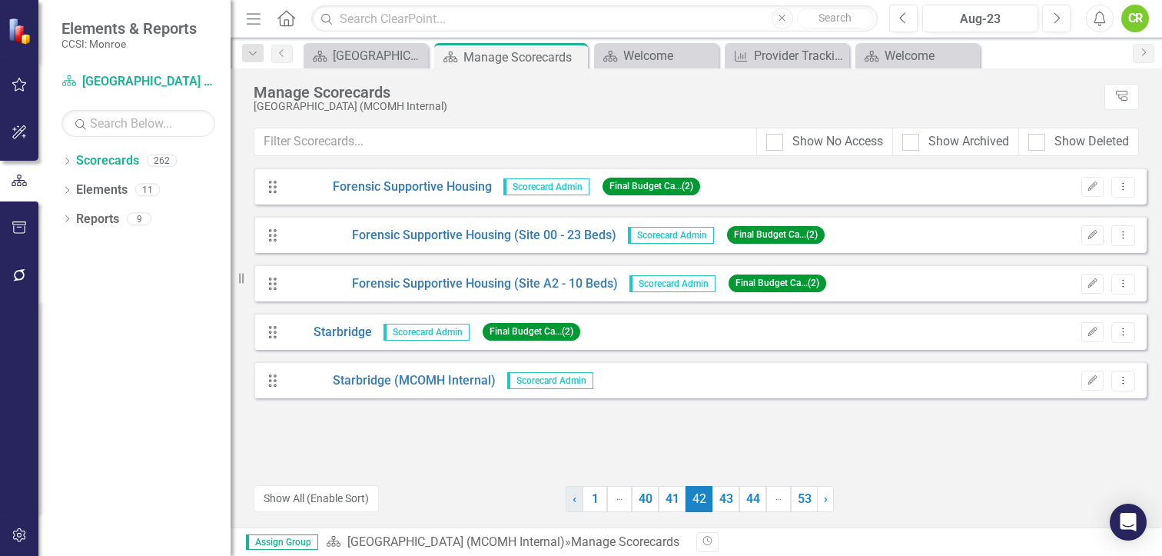
click at [574, 497] on span "‹" at bounding box center [575, 498] width 4 height 15
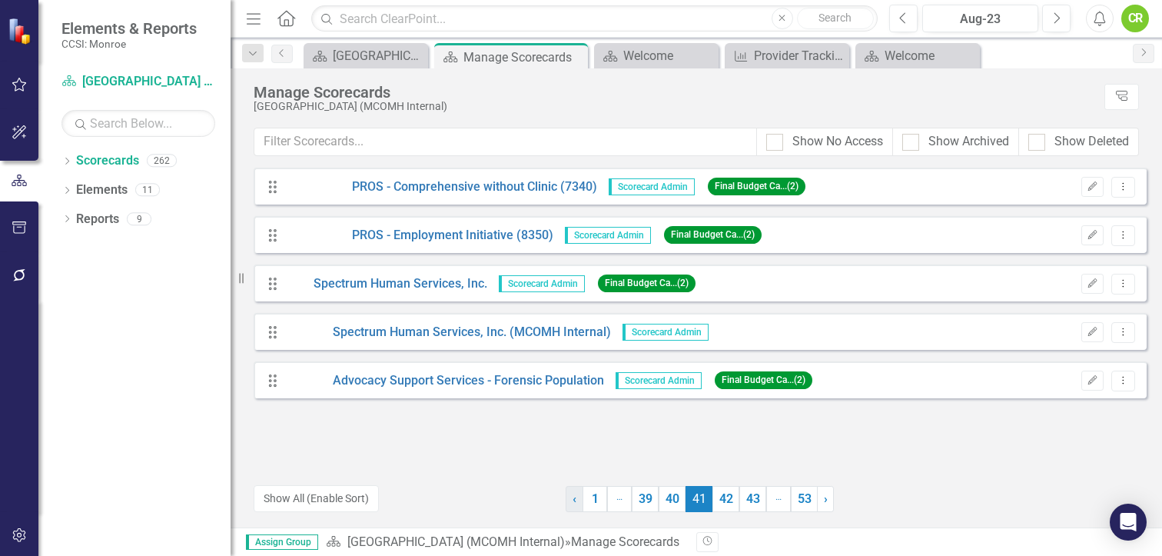
click at [574, 497] on span "‹" at bounding box center [575, 498] width 4 height 15
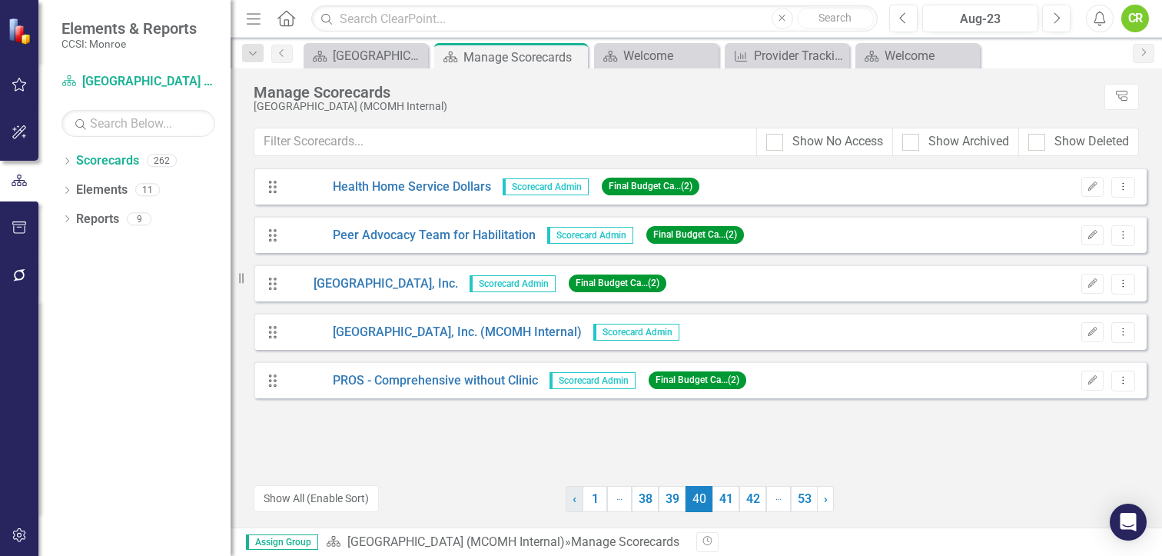
click at [574, 497] on span "‹" at bounding box center [575, 498] width 4 height 15
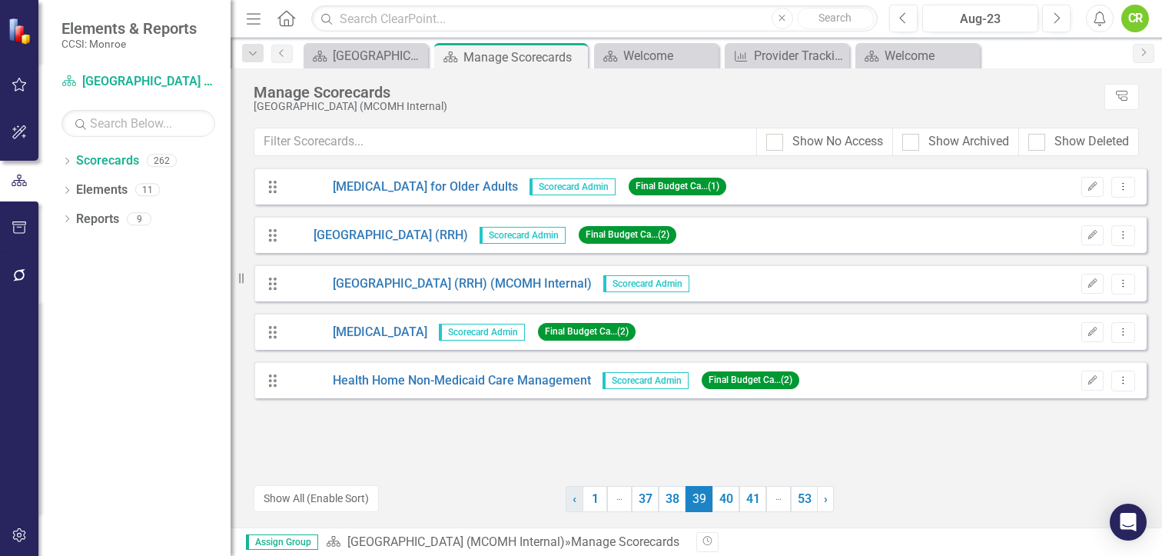
click at [574, 497] on span "‹" at bounding box center [575, 498] width 4 height 15
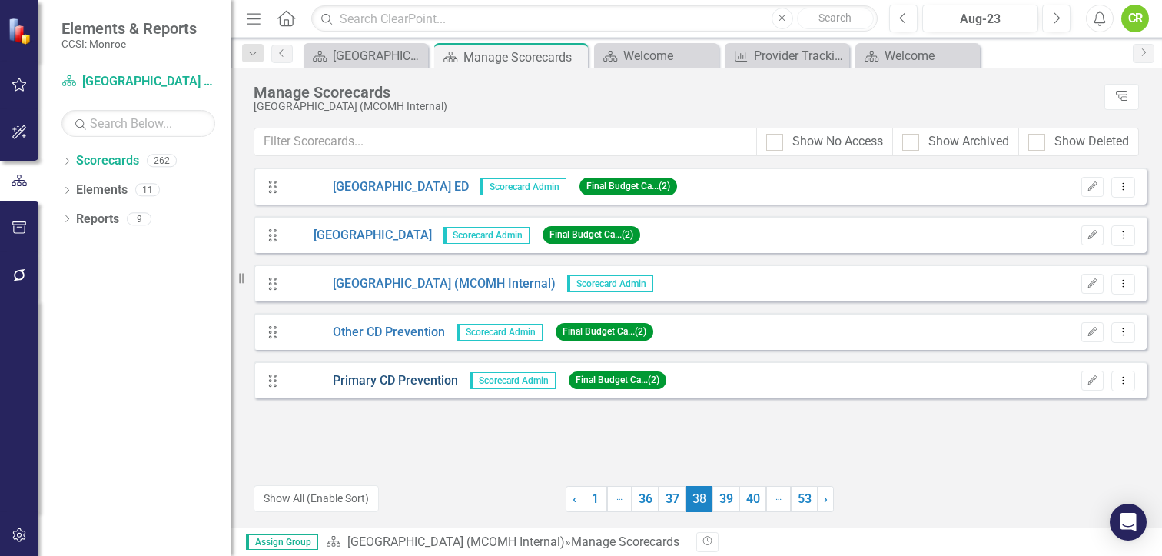
click at [438, 379] on link "Primary CD Prevention" at bounding box center [372, 381] width 171 height 18
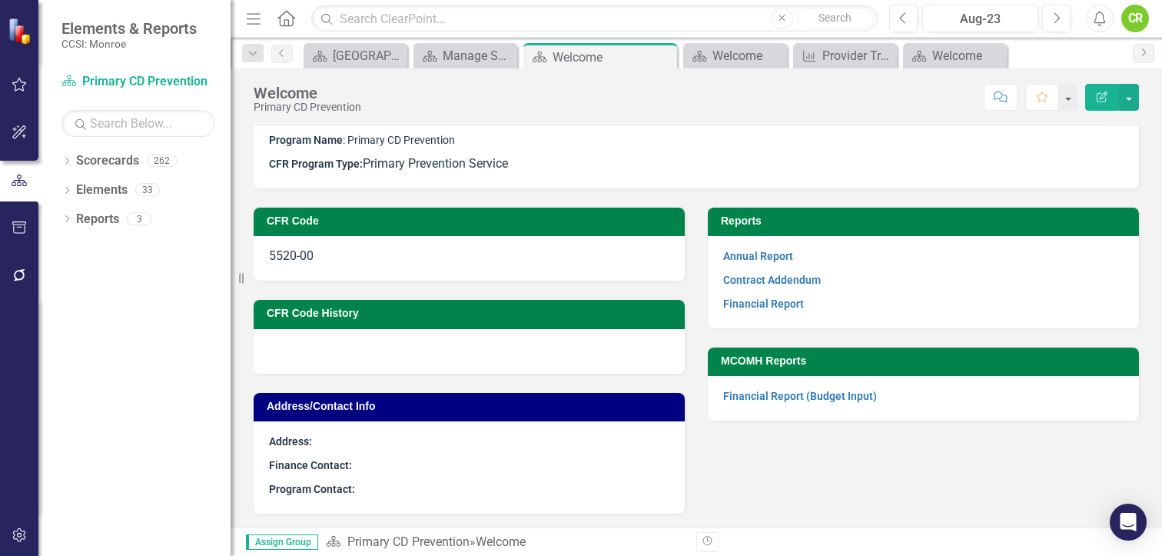
scroll to position [58, 0]
click at [744, 279] on link "Contract Addendum" at bounding box center [772, 280] width 98 height 12
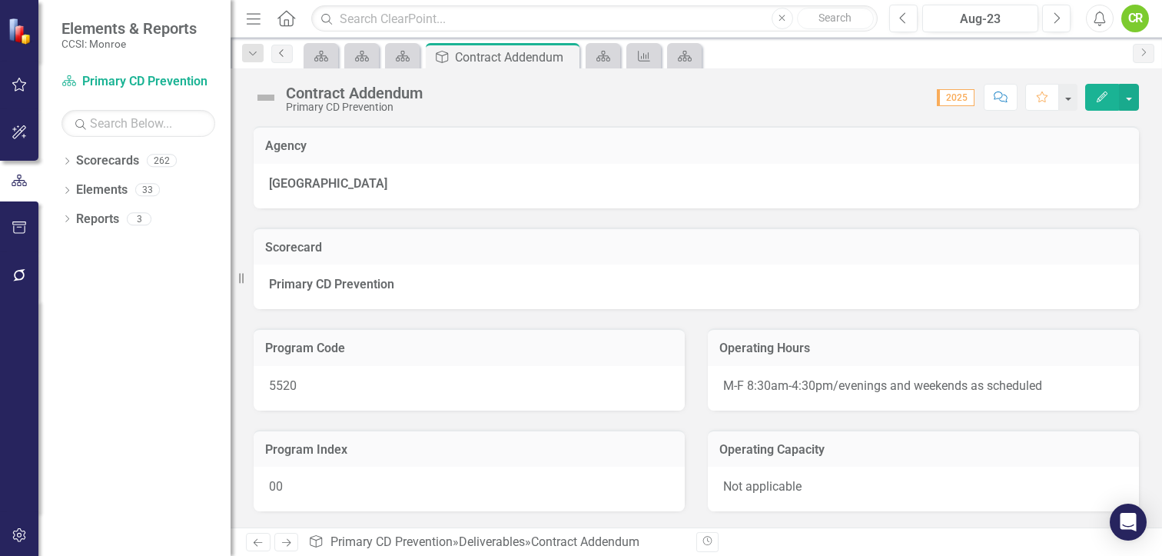
click at [288, 57] on icon "Previous" at bounding box center [282, 52] width 12 height 9
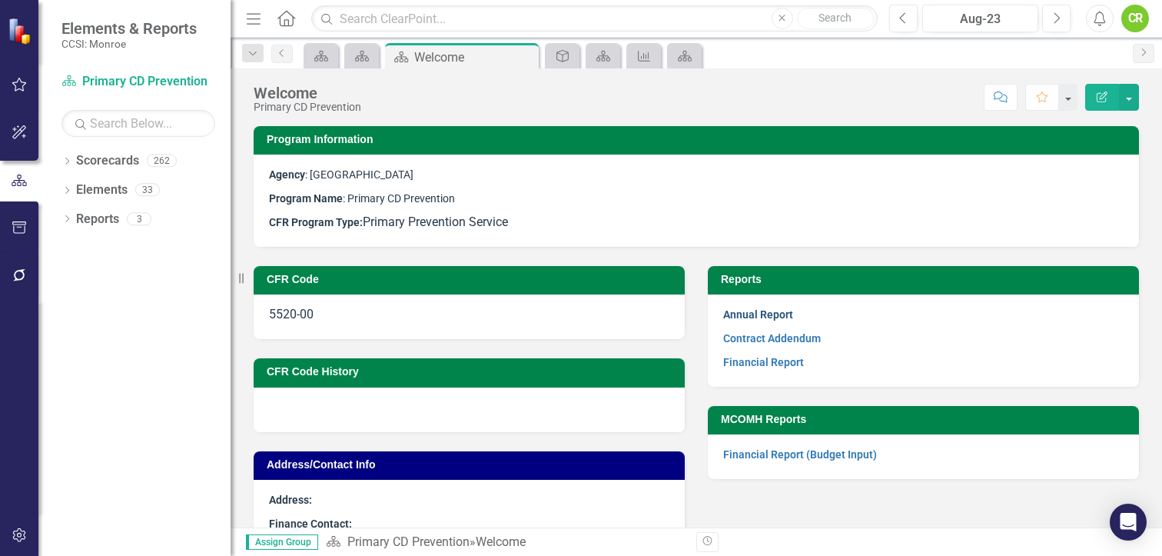
click at [741, 310] on link "Annual Report" at bounding box center [758, 314] width 70 height 12
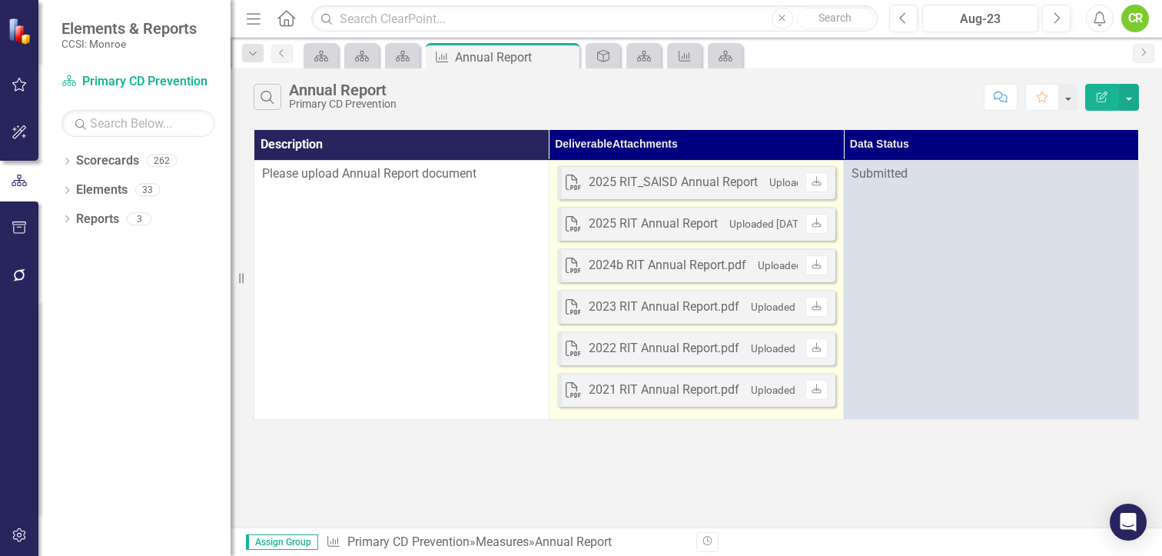
click at [723, 183] on div "2025 RIT_SAISD Annual Report" at bounding box center [673, 183] width 169 height 18
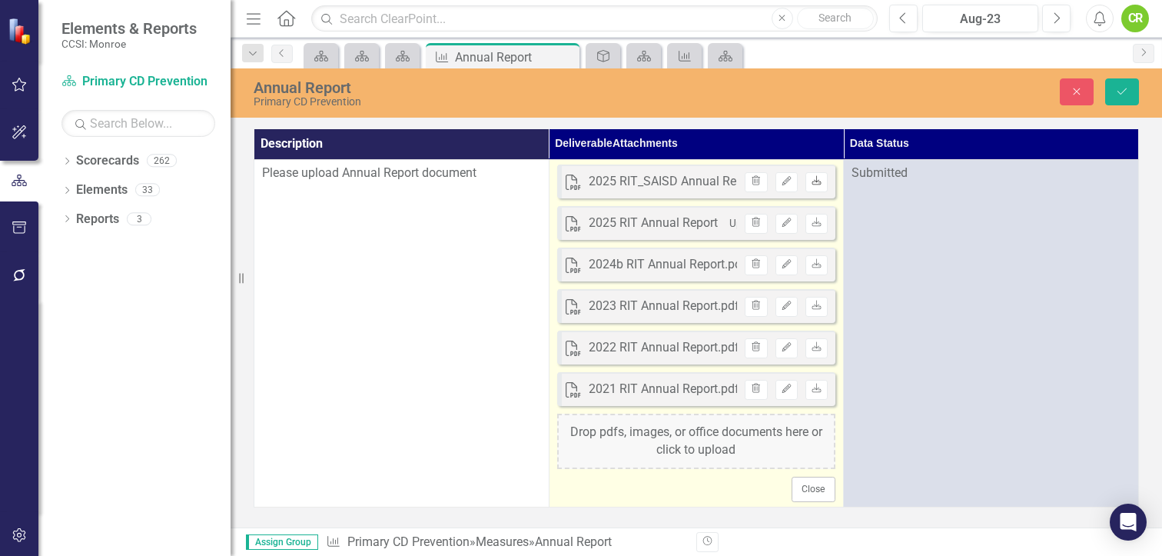
click at [818, 183] on icon "Download" at bounding box center [817, 181] width 12 height 9
click at [821, 221] on icon "Download" at bounding box center [817, 222] width 12 height 9
click at [816, 181] on icon "Download" at bounding box center [817, 181] width 12 height 9
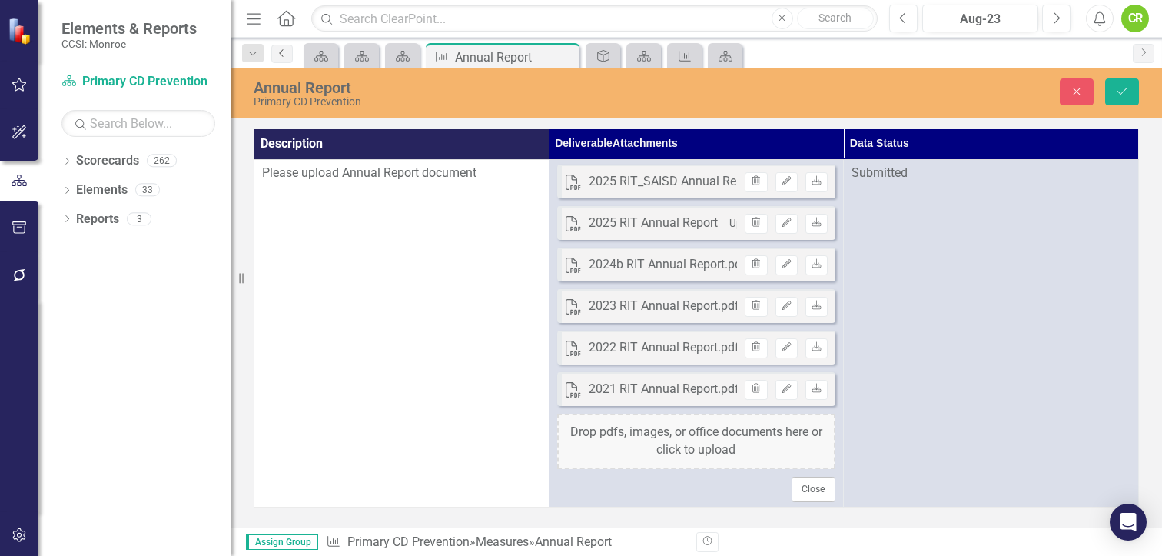
click at [280, 52] on icon at bounding box center [281, 53] width 4 height 8
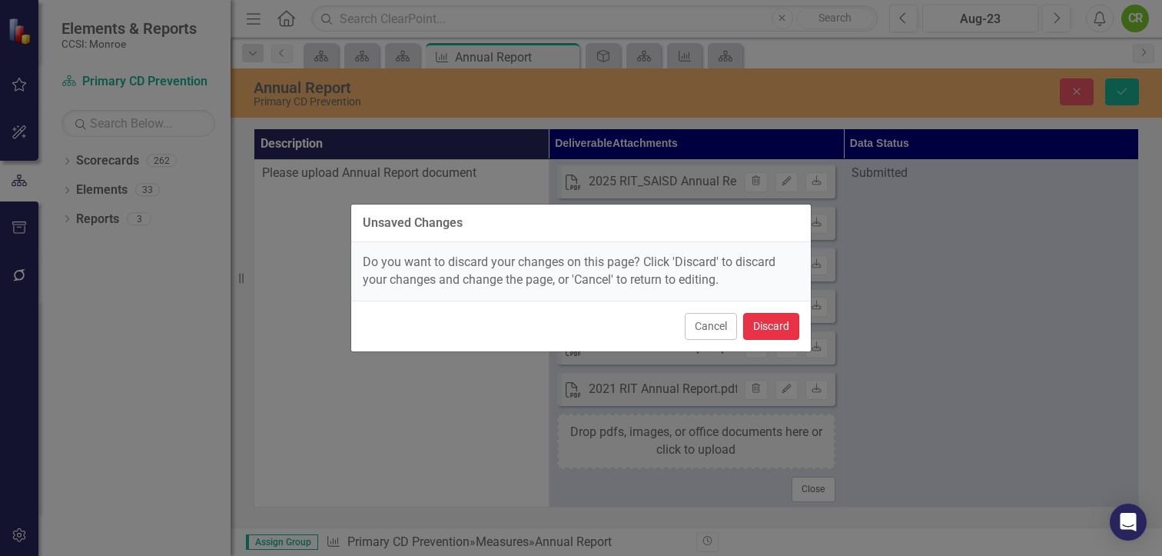
click at [759, 323] on button "Discard" at bounding box center [771, 326] width 56 height 27
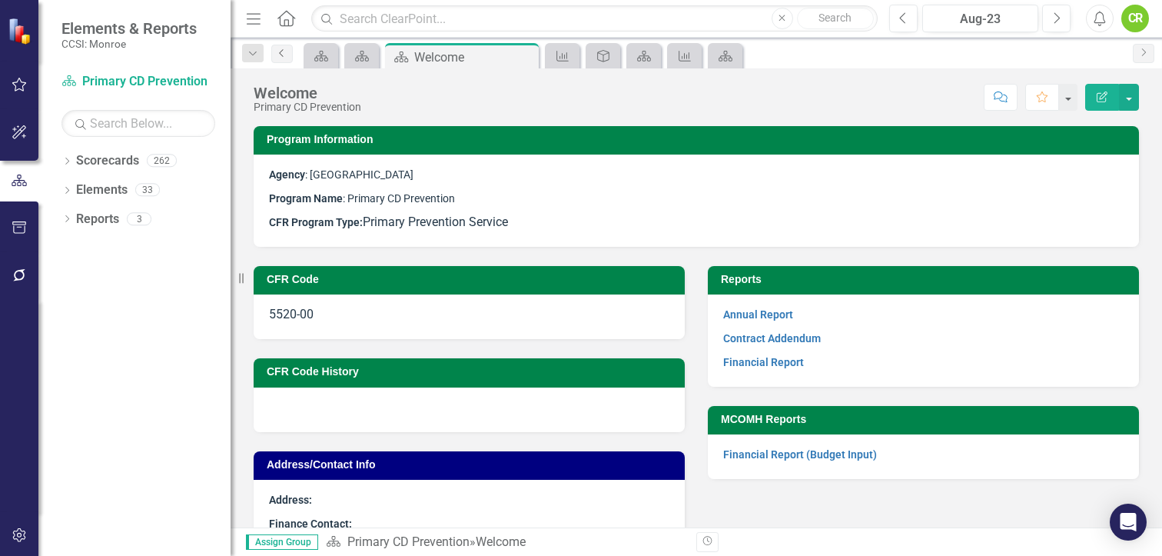
click at [278, 48] on icon "Previous" at bounding box center [282, 52] width 12 height 9
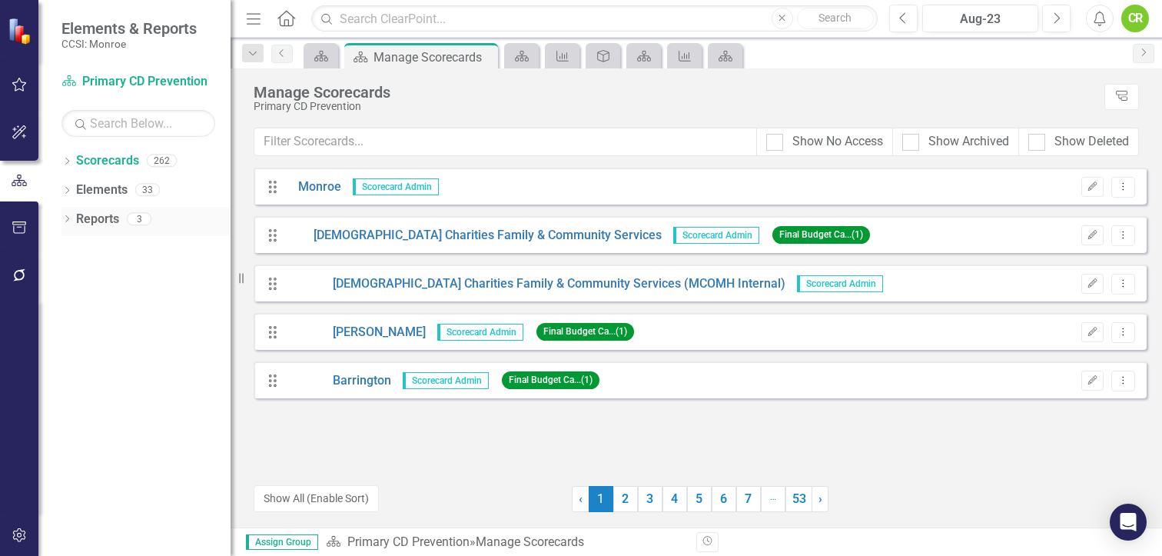
click at [109, 211] on link "Reports" at bounding box center [97, 220] width 43 height 18
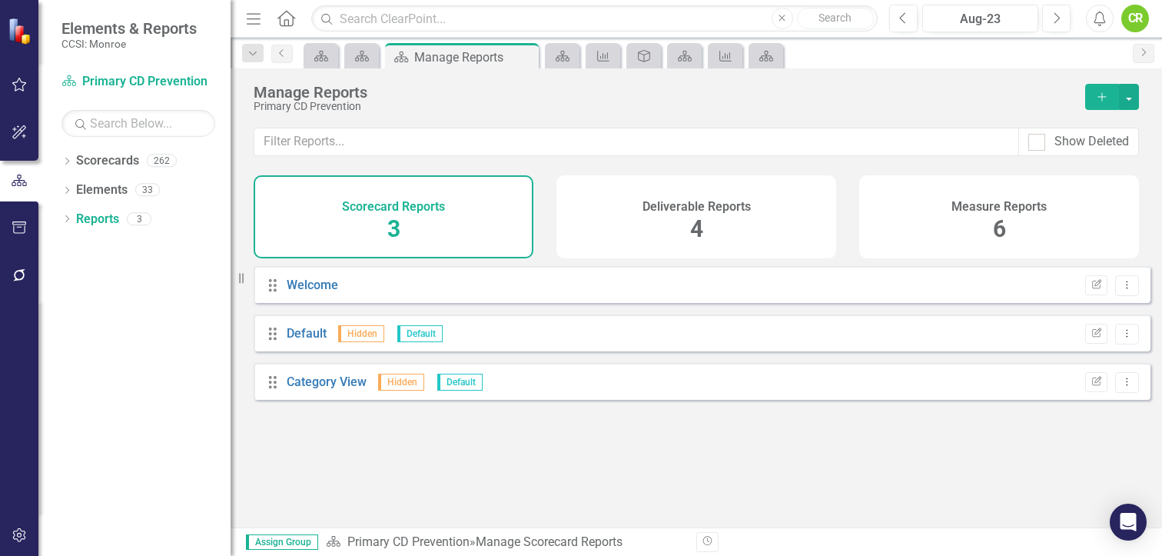
click at [1139, 19] on div "CR" at bounding box center [1136, 19] width 28 height 28
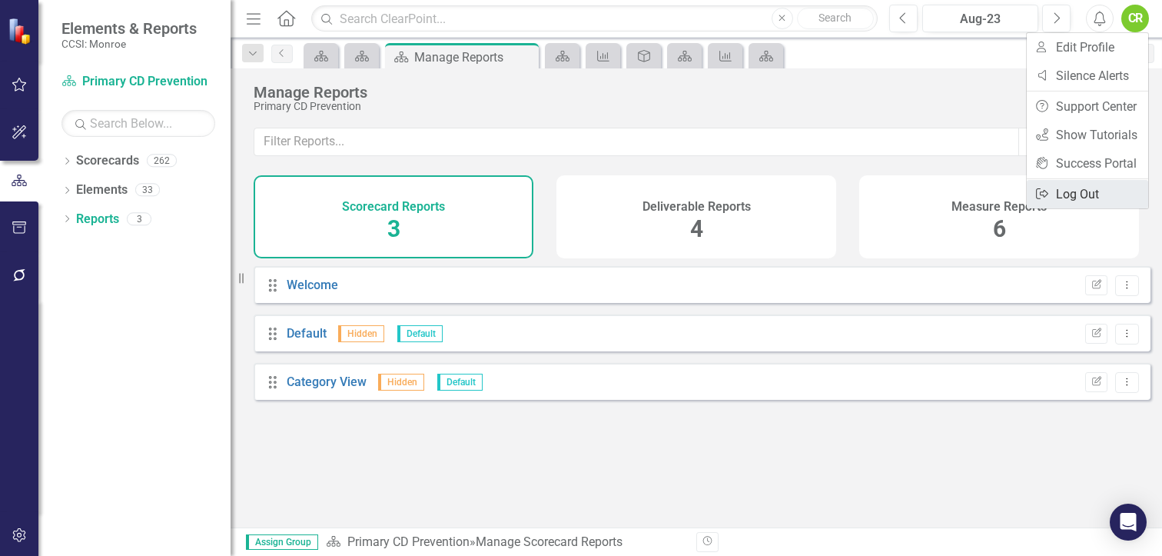
click at [1086, 191] on link "Logout Log Out" at bounding box center [1087, 194] width 121 height 28
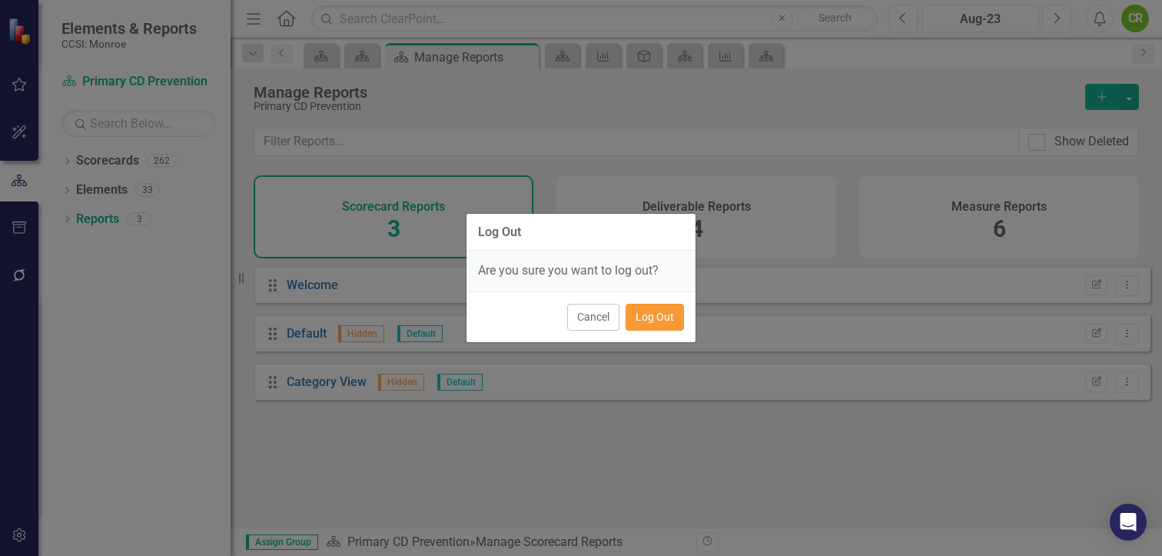
click at [664, 311] on button "Log Out" at bounding box center [655, 317] width 58 height 27
